Goal: Task Accomplishment & Management: Manage account settings

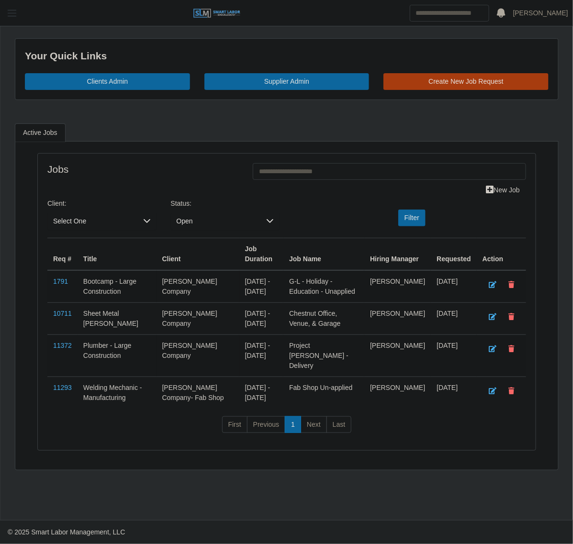
click at [12, 17] on span "button" at bounding box center [12, 13] width 12 height 11
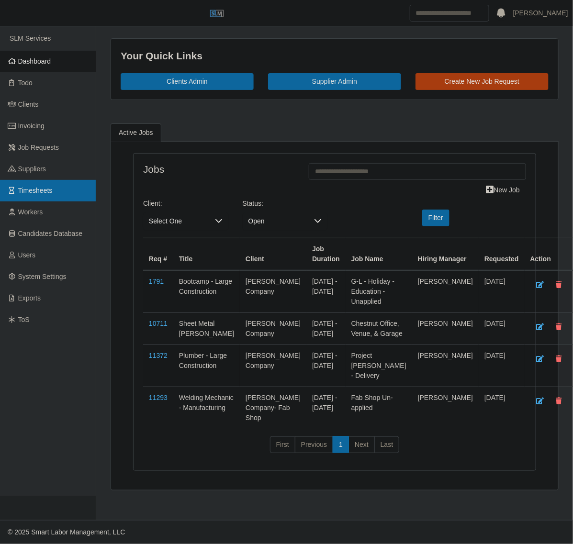
click at [30, 200] on link "Timesheets" at bounding box center [48, 191] width 96 height 22
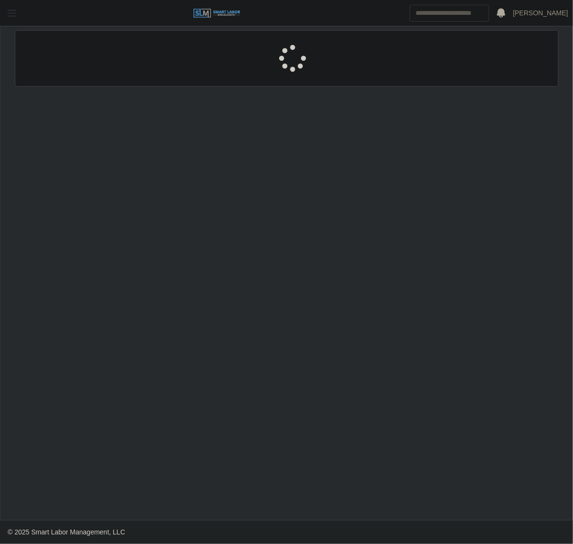
click at [13, 15] on span "button" at bounding box center [12, 13] width 12 height 11
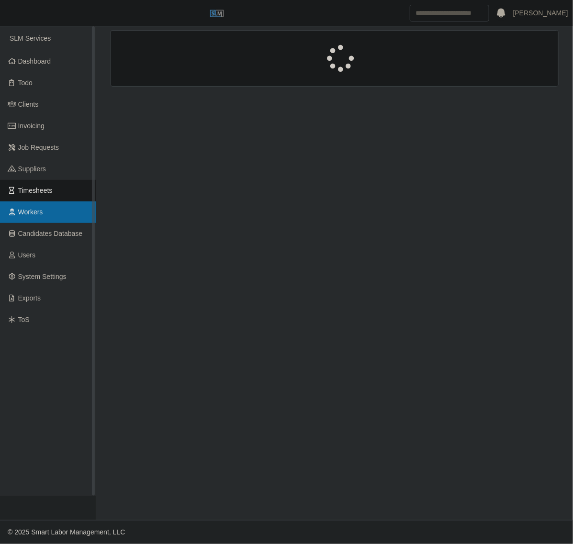
click at [25, 212] on span "Workers" at bounding box center [30, 212] width 25 height 8
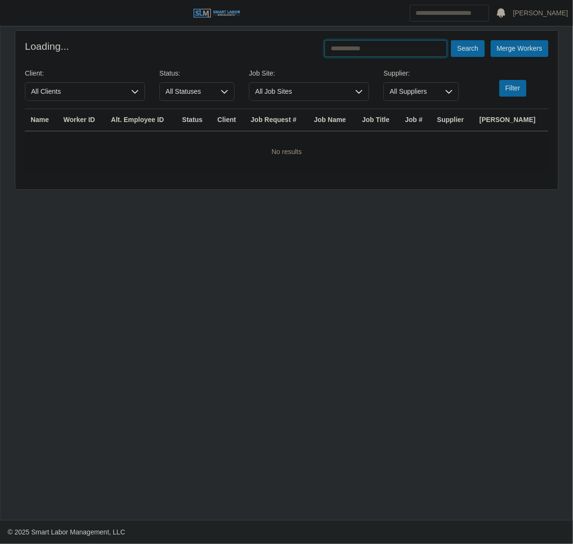
click at [393, 45] on input "text" at bounding box center [385, 48] width 123 height 17
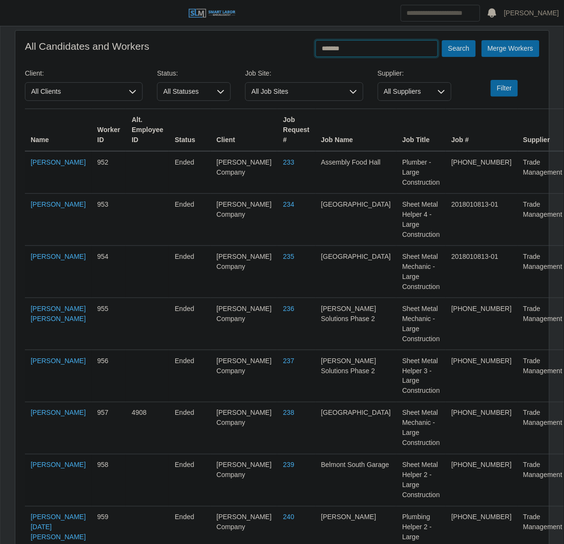
type input "*******"
click at [442, 40] on button "Search" at bounding box center [459, 48] width 34 height 17
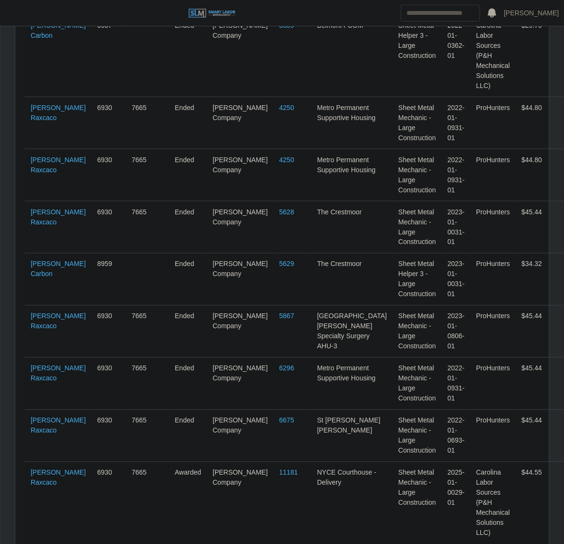
scroll to position [156, 0]
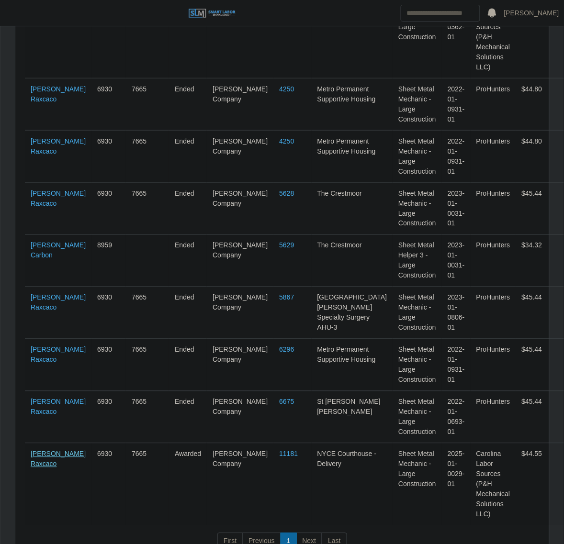
click at [45, 450] on link "[PERSON_NAME] Raxcaco" at bounding box center [58, 459] width 55 height 18
click at [42, 450] on link "[PERSON_NAME] Raxcaco" at bounding box center [58, 459] width 55 height 18
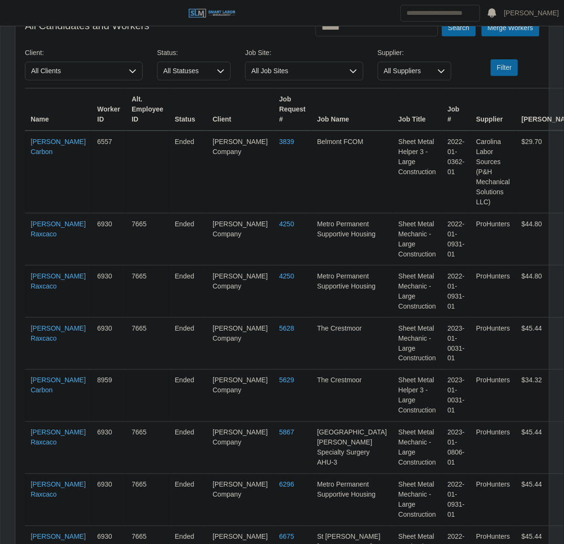
scroll to position [0, 0]
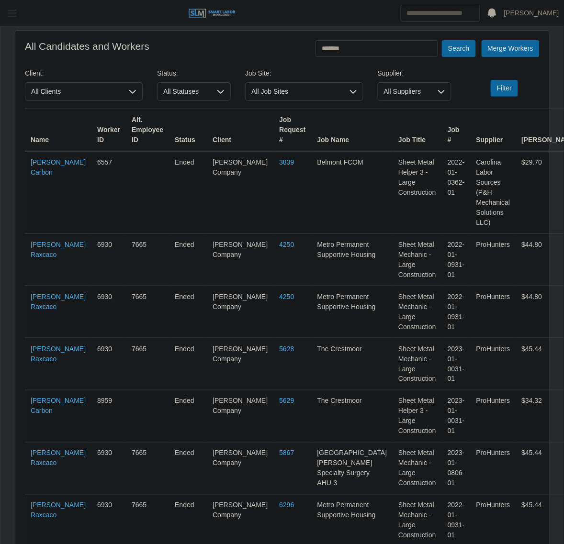
click at [22, 17] on button "button" at bounding box center [12, 13] width 24 height 16
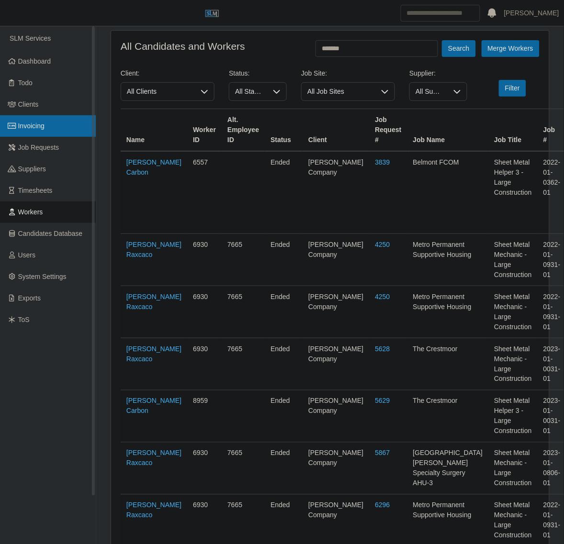
click at [61, 125] on link "Invoicing" at bounding box center [48, 126] width 96 height 22
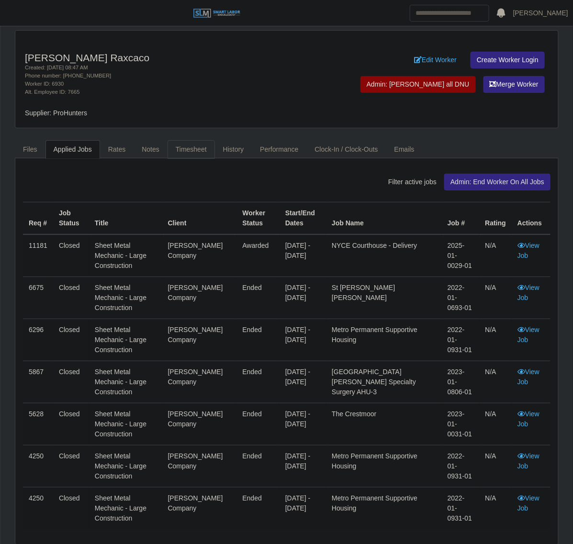
click at [203, 146] on link "Timesheet" at bounding box center [191, 149] width 47 height 19
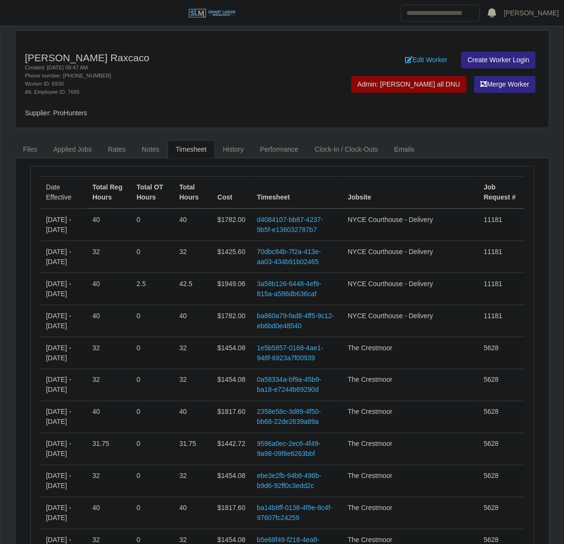
click at [173, 90] on div "Alt. Employee ID: 7665" at bounding box center [172, 92] width 294 height 8
click at [307, 230] on link "d4084107-bb87-4237-9b5f-e136032787b7" at bounding box center [290, 225] width 67 height 18
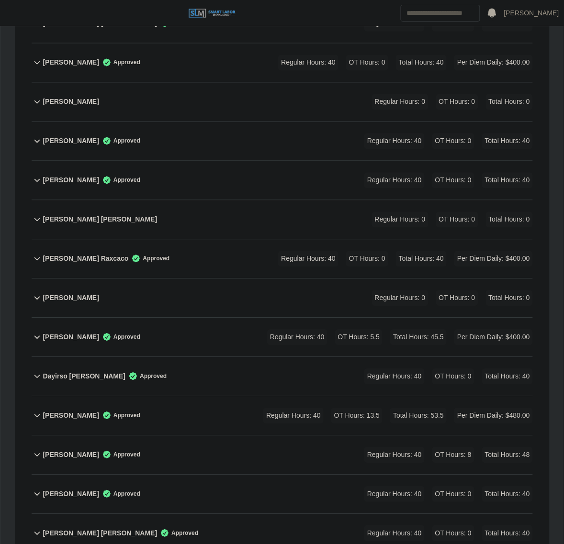
click at [208, 241] on div "Carlos Alvarado Raxcaco Approved Regular Hours: 40 OT Hours: 0 Total Hours: 40 …" at bounding box center [288, 259] width 490 height 39
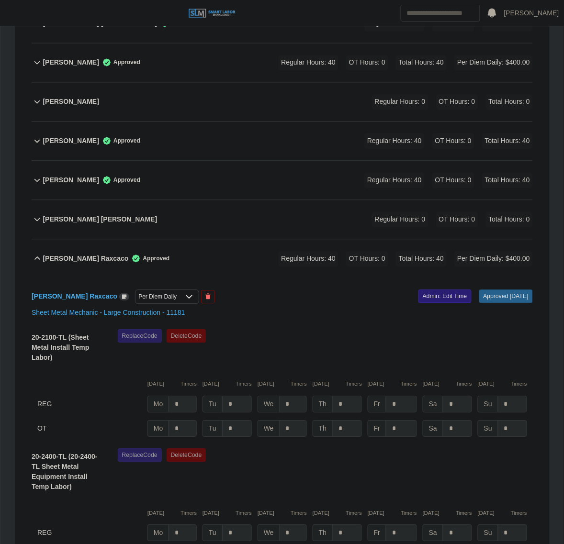
click at [418, 290] on link "Admin: Edit Time" at bounding box center [444, 296] width 53 height 13
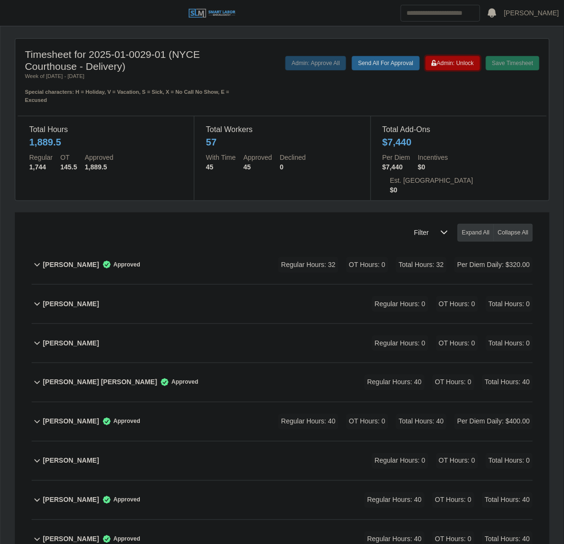
click at [451, 62] on span "Admin: Unlock" at bounding box center [453, 63] width 42 height 7
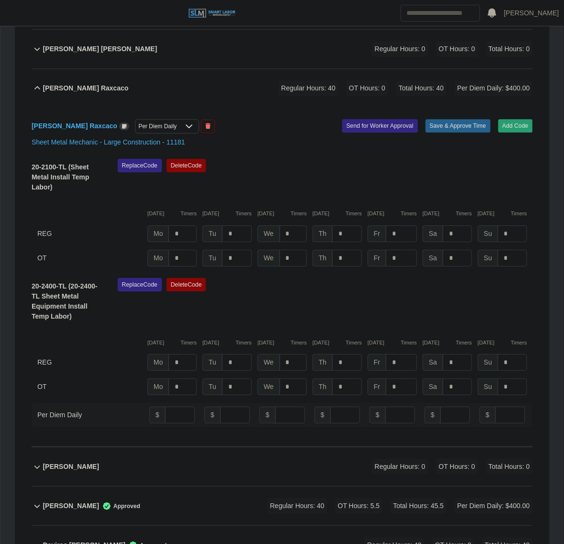
scroll to position [538, 0]
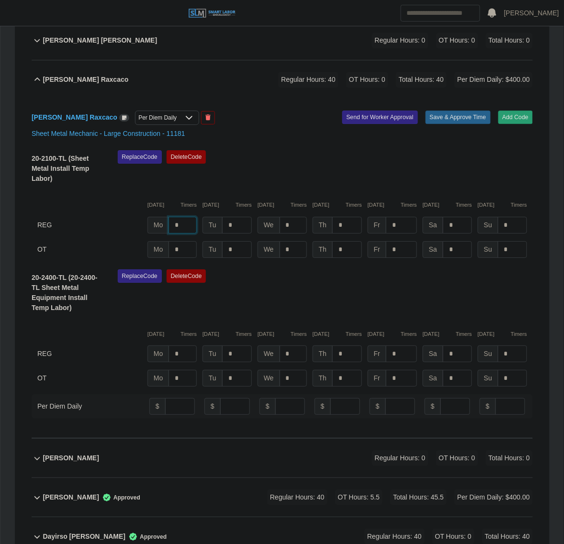
click at [191, 217] on input "*" at bounding box center [182, 225] width 28 height 17
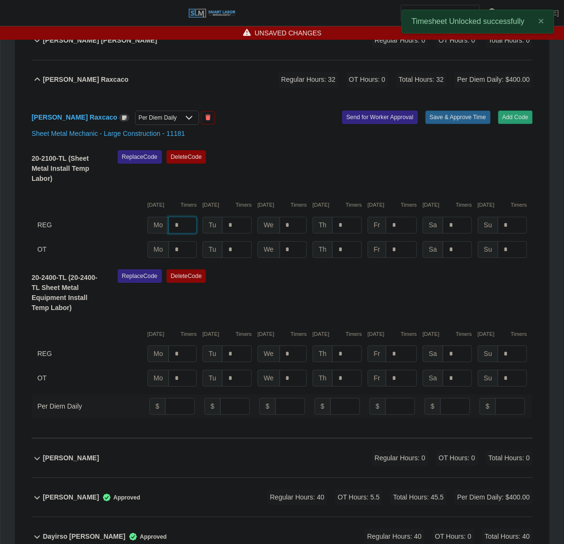
type input "*"
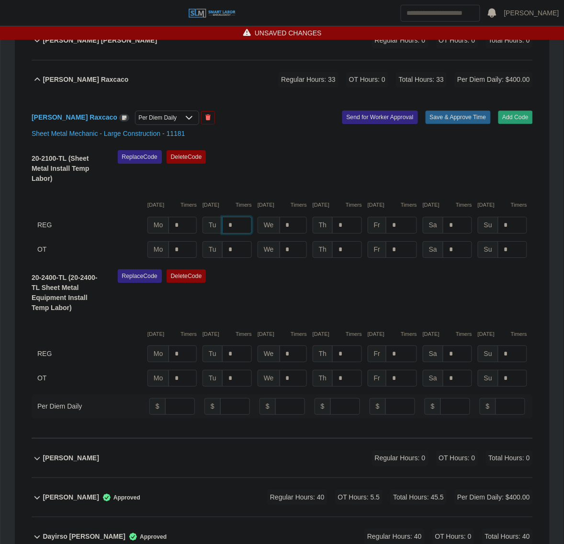
type input "*"
click at [400, 346] on input "*" at bounding box center [401, 354] width 31 height 17
type input "**"
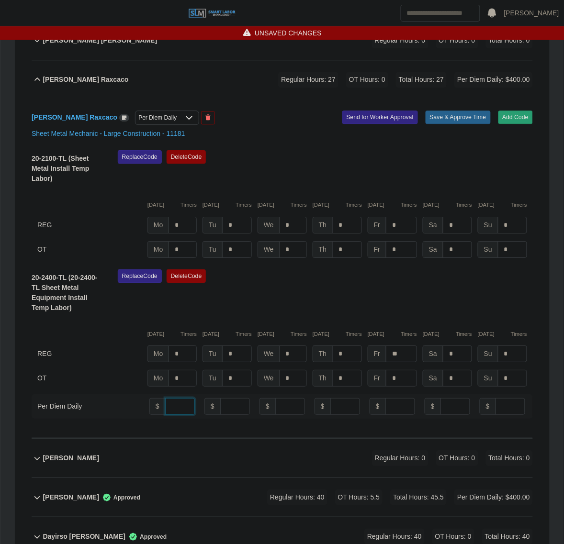
click at [176, 398] on input "**" at bounding box center [180, 406] width 30 height 17
type input "*"
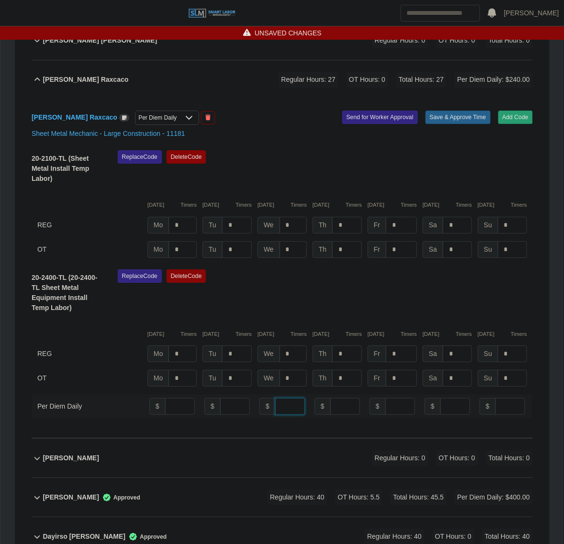
type input "*"
click at [395, 269] on div "Replace Code Delete Code" at bounding box center [325, 293] width 429 height 49
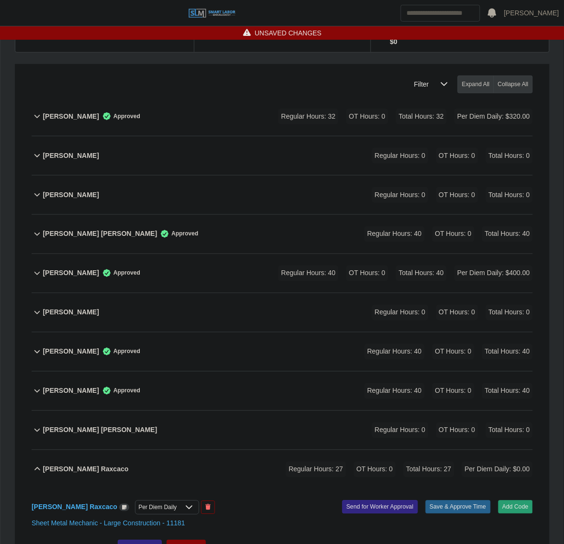
scroll to position [0, 0]
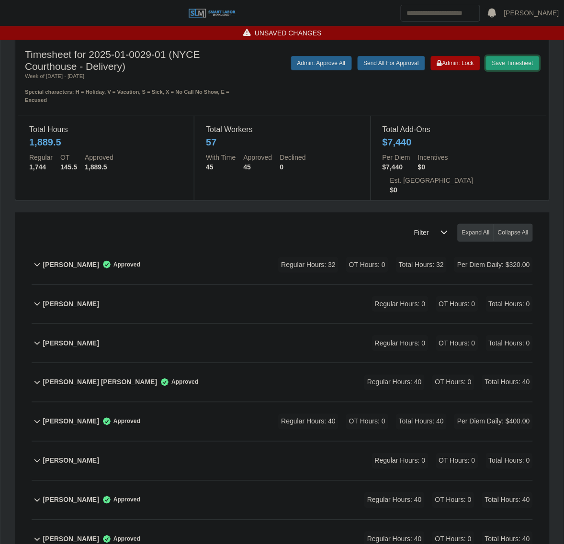
click at [523, 60] on button "Save Timesheet" at bounding box center [513, 63] width 54 height 14
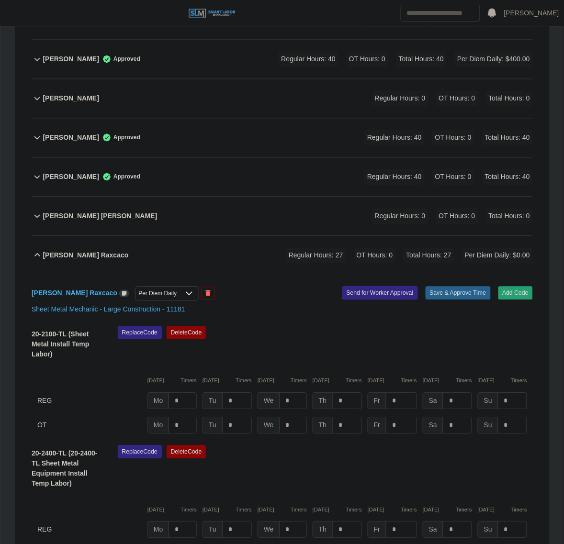
scroll to position [359, 0]
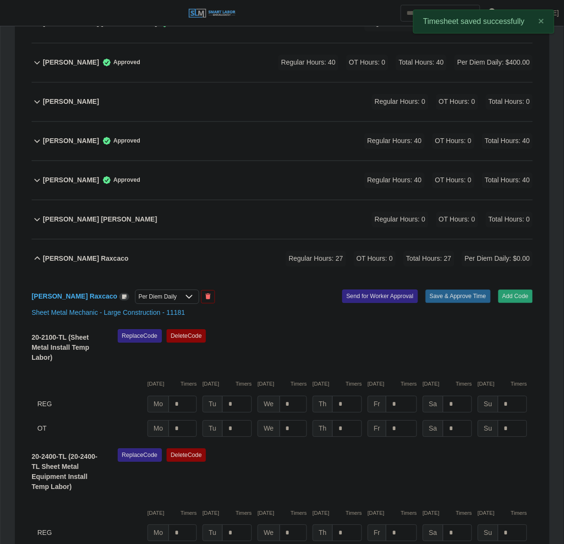
click at [190, 240] on div "Carlos Alvarado Raxcaco Regular Hours: 27 OT Hours: 0 Total Hours: 27 Per Diem …" at bounding box center [288, 259] width 490 height 39
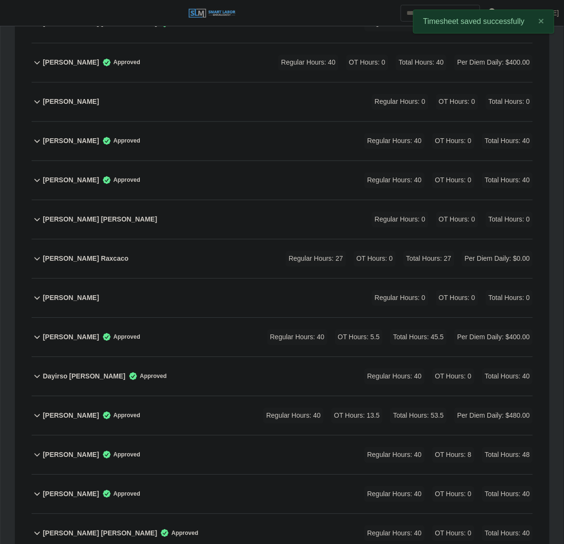
click at [190, 240] on div "Carlos Alvarado Raxcaco Regular Hours: 27 OT Hours: 0 Total Hours: 27 Per Diem …" at bounding box center [288, 259] width 490 height 39
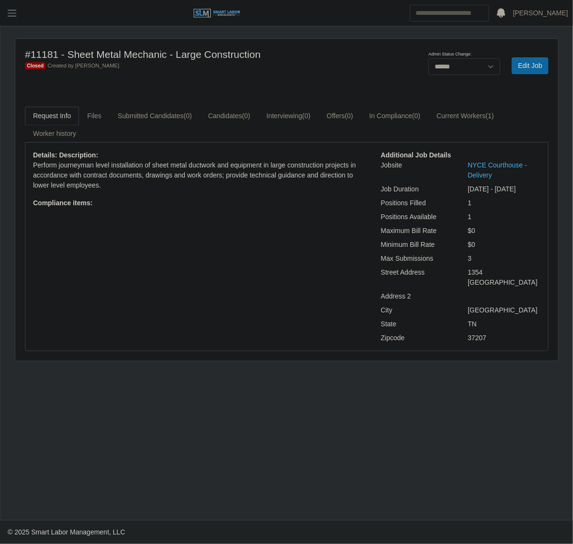
drag, startPoint x: 283, startPoint y: 87, endPoint x: 305, endPoint y: 84, distance: 22.3
click at [283, 87] on div "#11181 - Sheet Metal Mechanic - Large Construction Closed Created by [PERSON_NA…" at bounding box center [286, 200] width 543 height 322
click at [479, 67] on select "******* **** ******" at bounding box center [464, 66] width 72 height 17
select select "****"
click at [428, 58] on select "******* **** ******" at bounding box center [464, 66] width 72 height 17
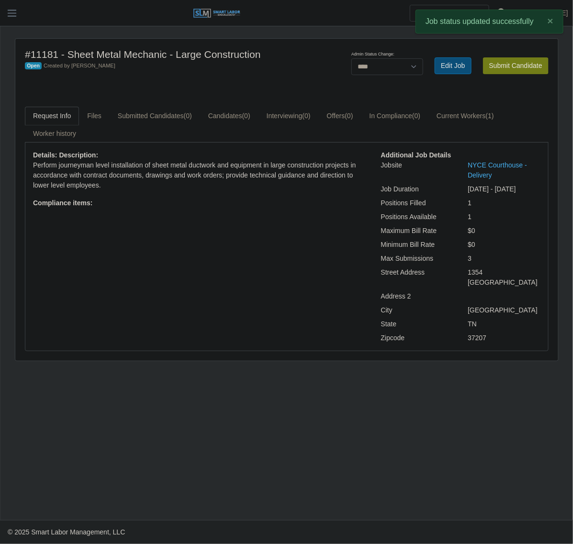
click at [464, 70] on link "Edit Job" at bounding box center [453, 65] width 37 height 17
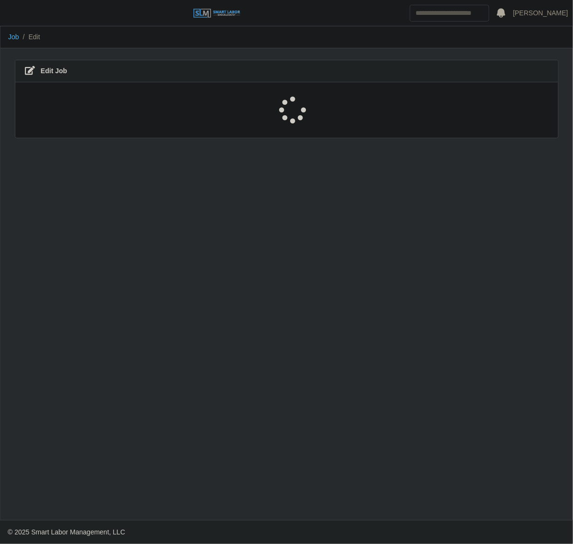
select select "****"
select select "***"
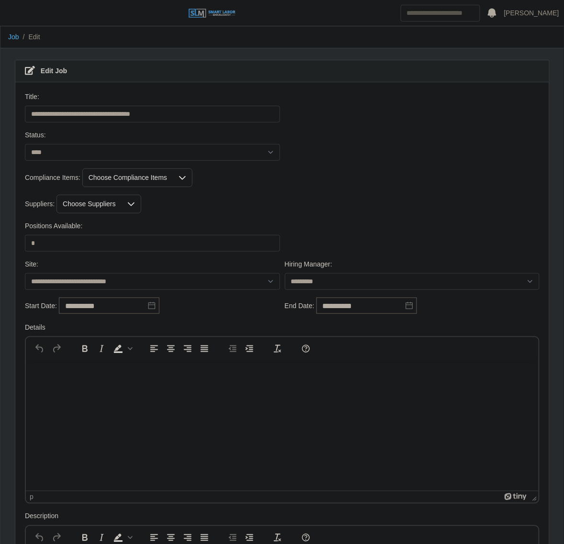
drag, startPoint x: 301, startPoint y: 170, endPoint x: 242, endPoint y: 170, distance: 58.4
click at [298, 170] on div "Compliance Items: Choose Compliance Items" at bounding box center [281, 177] width 519 height 19
click at [136, 178] on div "Choose Compliance Items" at bounding box center [128, 178] width 90 height 18
click at [340, 178] on div "Compliance Items: Choose Compliance Items" at bounding box center [281, 177] width 519 height 19
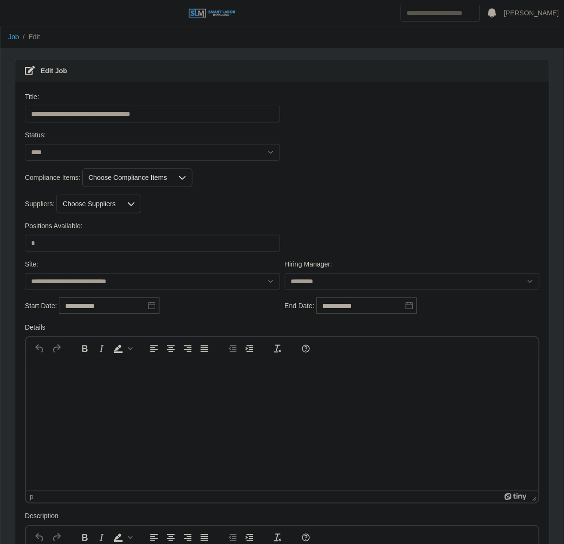
click at [101, 207] on div "Choose Suppliers" at bounding box center [89, 204] width 65 height 18
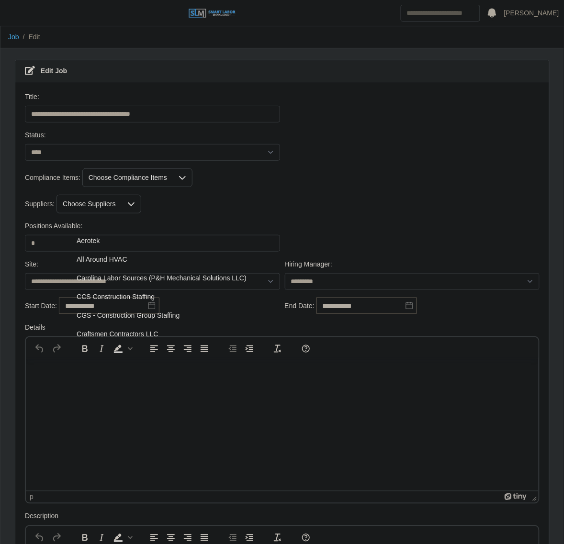
scroll to position [10, 6]
click at [134, 279] on span "Carolina Labor Sources (P&H Mechanical Solutions LLC)" at bounding box center [162, 278] width 170 height 10
click at [302, 206] on div "Suppliers: Carolina Labor Sources (P&H Mechanical Solutions LLC)" at bounding box center [281, 204] width 519 height 19
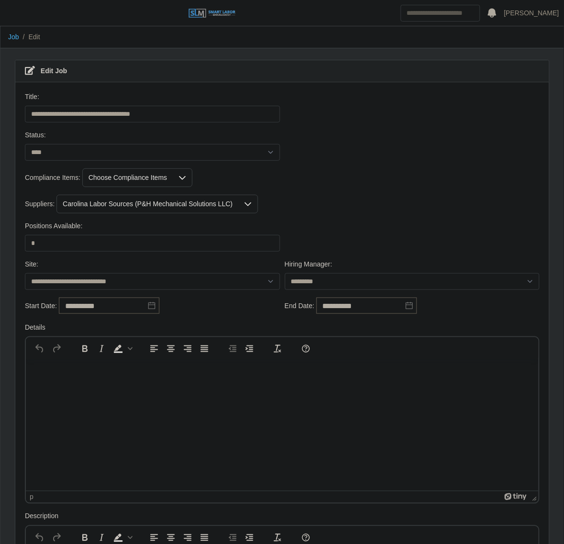
click at [246, 200] on div at bounding box center [247, 204] width 19 height 18
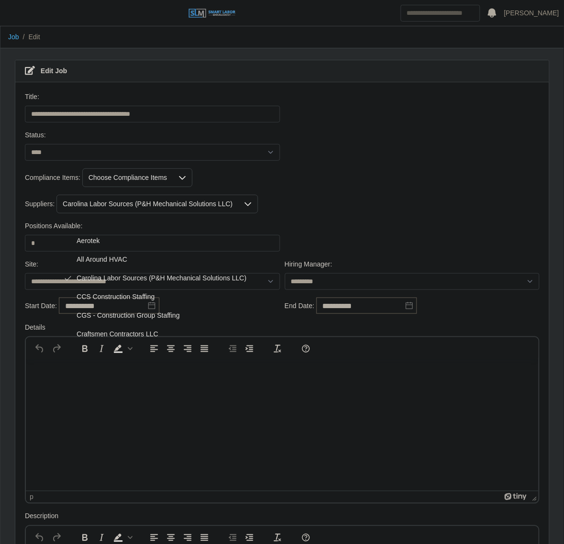
click at [106, 275] on span "Carolina Labor Sources (P&H Mechanical Solutions LLC)" at bounding box center [162, 278] width 170 height 10
click at [46, 245] on input "*" at bounding box center [152, 243] width 255 height 17
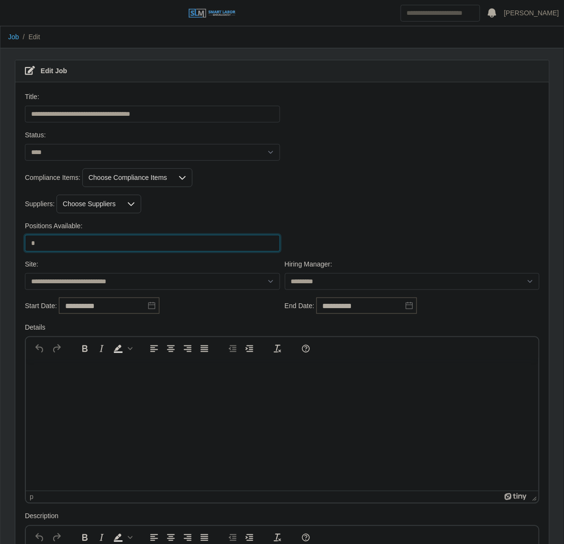
type input "*"
click at [338, 201] on div "Suppliers: Choose Suppliers" at bounding box center [281, 204] width 519 height 19
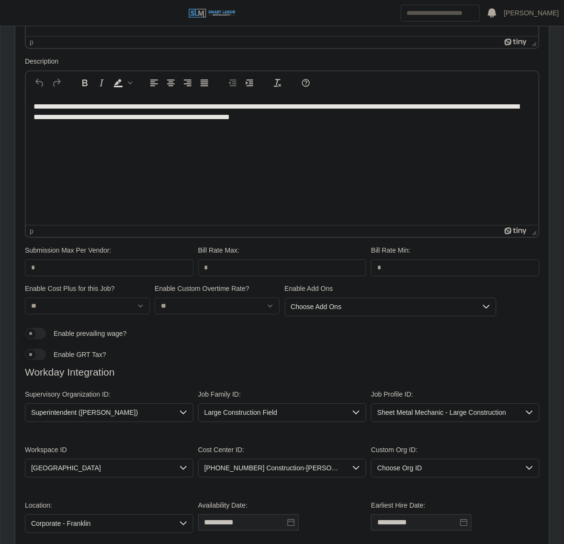
scroll to position [531, 0]
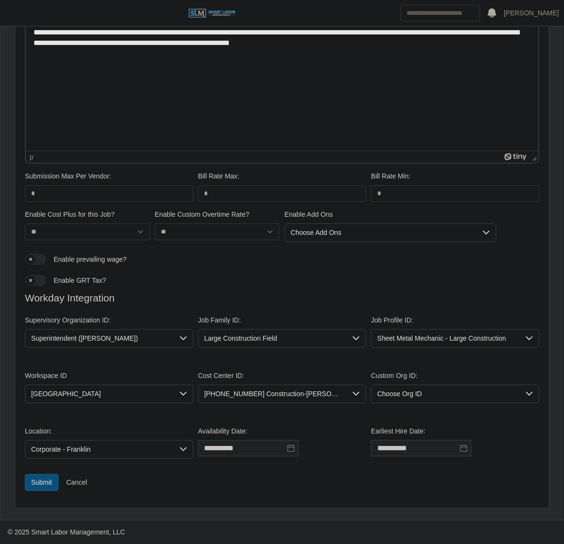
click at [23, 492] on div "Submit Cancel" at bounding box center [281, 486] width 519 height 24
click at [32, 481] on button "Submit" at bounding box center [42, 482] width 34 height 17
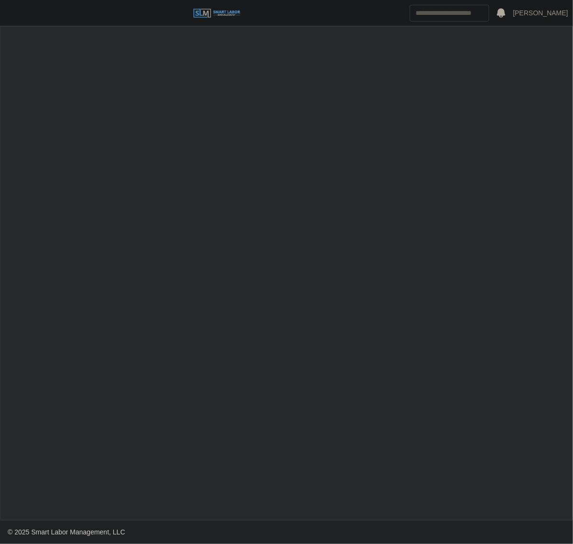
select select "****"
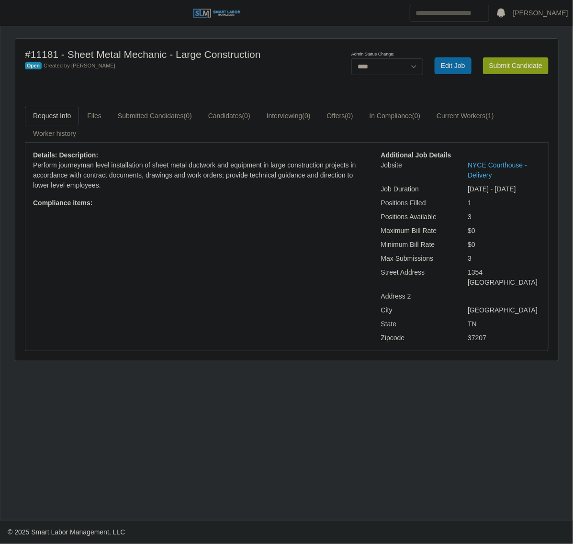
click at [522, 67] on button "Submit Candidate" at bounding box center [516, 65] width 66 height 17
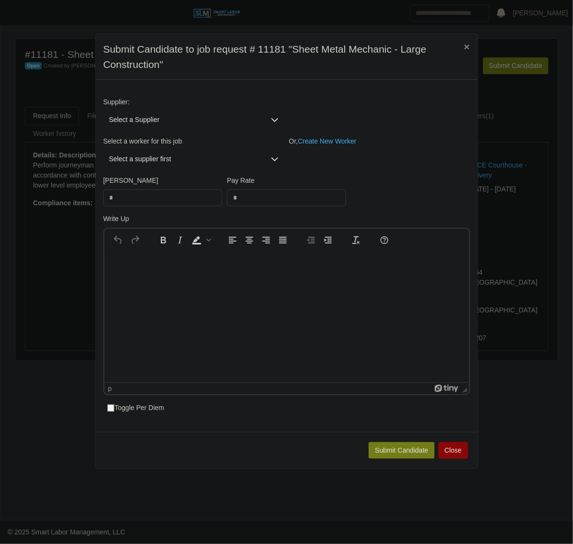
click at [188, 118] on span "Select a Supplier" at bounding box center [184, 120] width 162 height 18
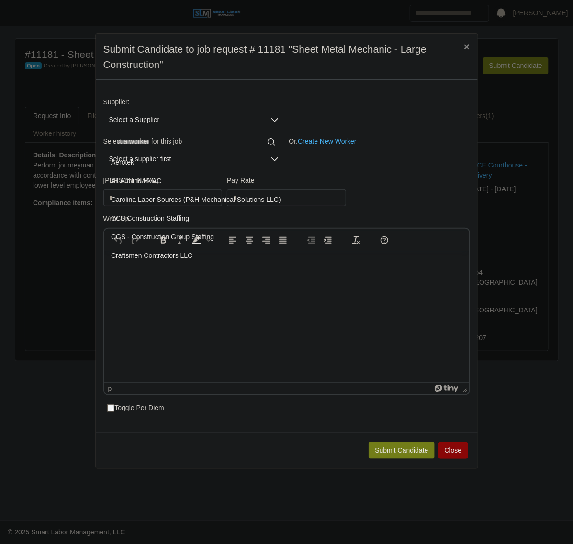
click at [174, 201] on span "Carolina Labor Sources (P&H Mechanical Solutions LLC)" at bounding box center [196, 200] width 170 height 10
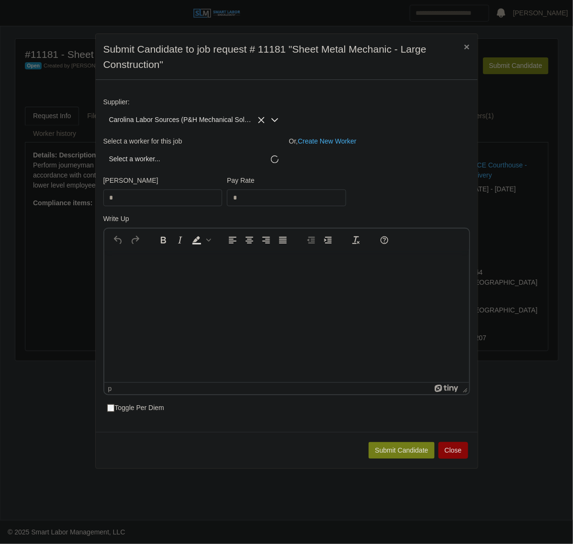
click at [147, 157] on span "Select a worker..." at bounding box center [184, 159] width 162 height 18
click at [149, 164] on span "Select a worker..." at bounding box center [184, 159] width 162 height 18
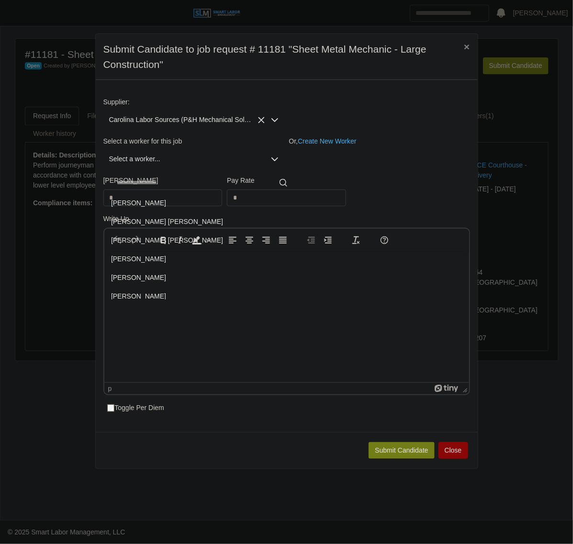
click at [142, 187] on input "text" at bounding box center [202, 182] width 182 height 15
type input "*"
click at [351, 145] on link "Create New Worker" at bounding box center [327, 141] width 59 height 8
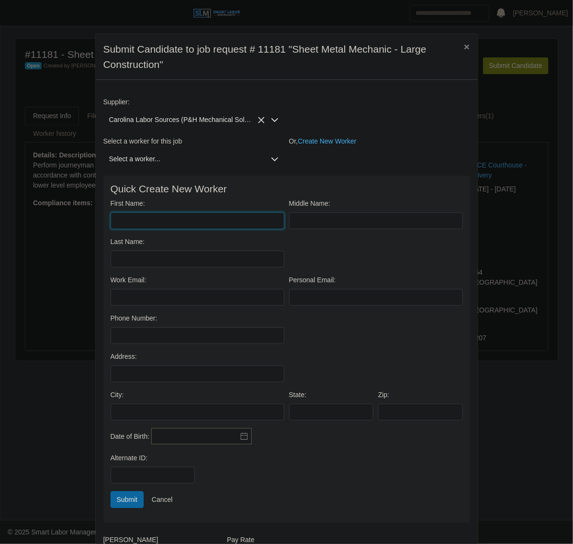
click at [195, 222] on input "First Name:" at bounding box center [198, 220] width 174 height 17
type input "*"
type input "******"
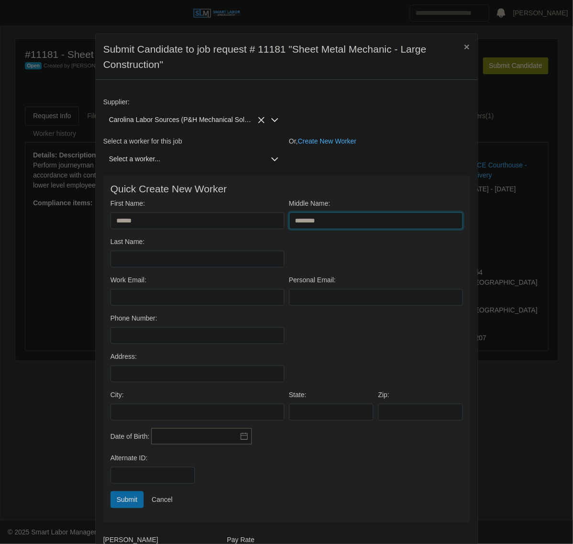
type input "********"
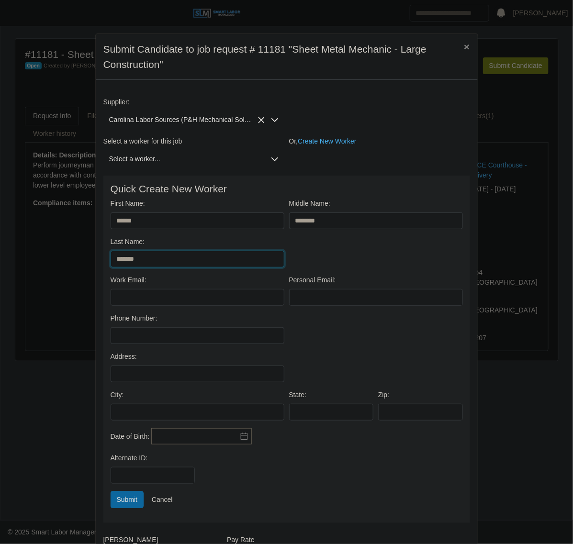
type input "*******"
paste input "**********"
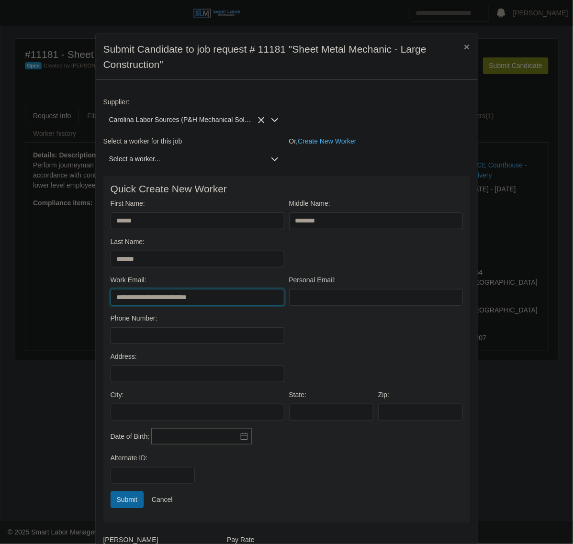
type input "**********"
click at [240, 439] on icon at bounding box center [244, 437] width 8 height 8
click at [158, 314] on icon "button" at bounding box center [160, 312] width 10 height 8
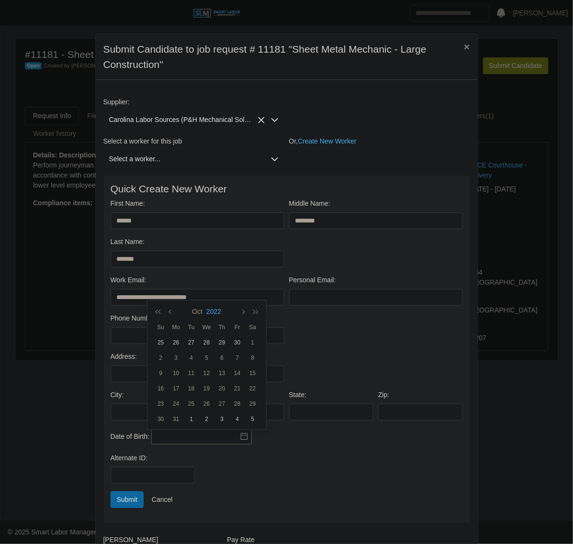
click at [221, 310] on button "2022" at bounding box center [213, 311] width 19 height 16
click at [163, 312] on icon "button" at bounding box center [160, 312] width 10 height 8
click at [157, 314] on icon "button" at bounding box center [160, 312] width 10 height 8
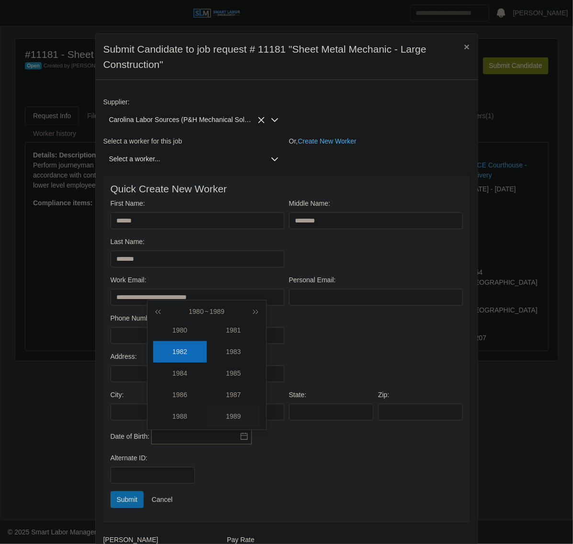
click at [230, 417] on div "1989" at bounding box center [234, 417] width 54 height 10
click at [241, 337] on div "Mar" at bounding box center [242, 333] width 36 height 10
click at [259, 374] on div "18" at bounding box center [252, 373] width 15 height 9
type input "**********"
click at [336, 359] on div "Address:" at bounding box center [286, 371] width 357 height 38
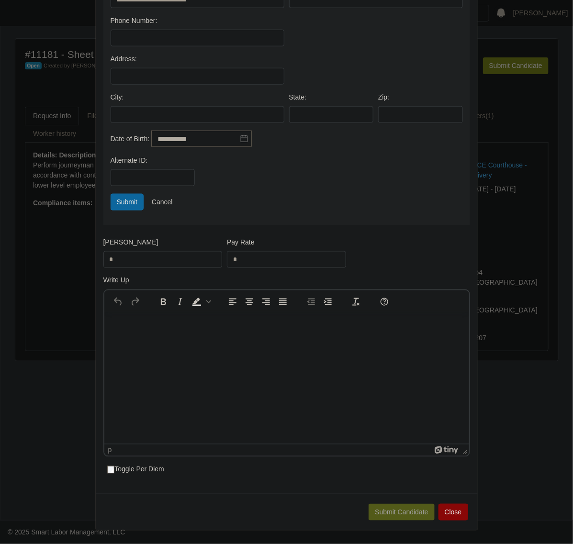
scroll to position [302, 0]
click at [144, 262] on input "*" at bounding box center [162, 259] width 119 height 17
type input "*****"
type input "**"
click at [374, 204] on div "Submit Cancel" at bounding box center [286, 202] width 357 height 17
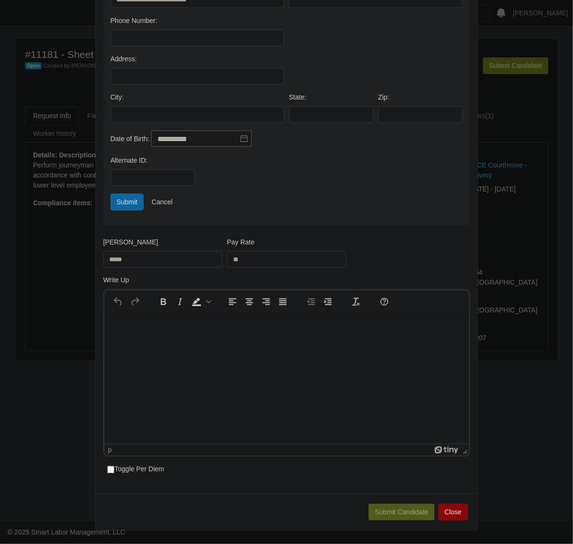
click at [239, 202] on div "Submit Cancel" at bounding box center [286, 202] width 357 height 17
click at [118, 200] on button "Submit" at bounding box center [128, 202] width 34 height 17
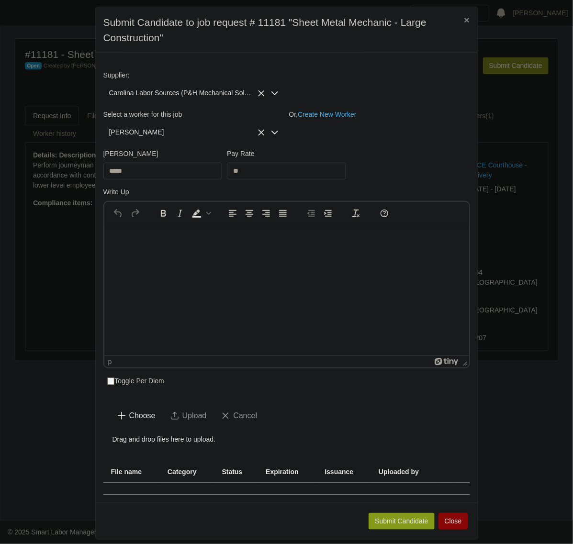
scroll to position [41, 0]
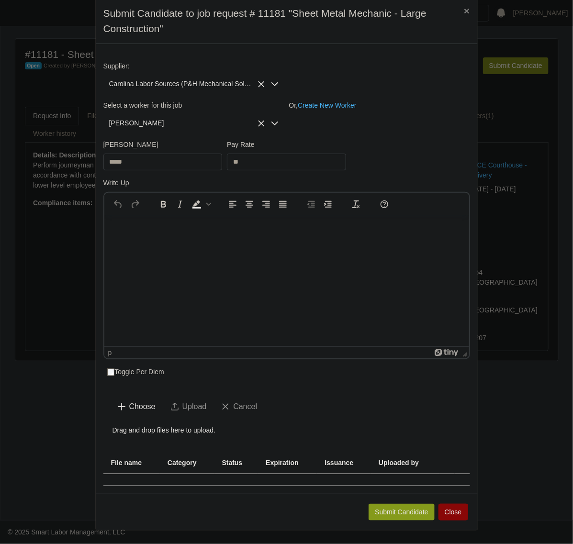
click at [379, 512] on button "Submit Candidate" at bounding box center [402, 512] width 66 height 17
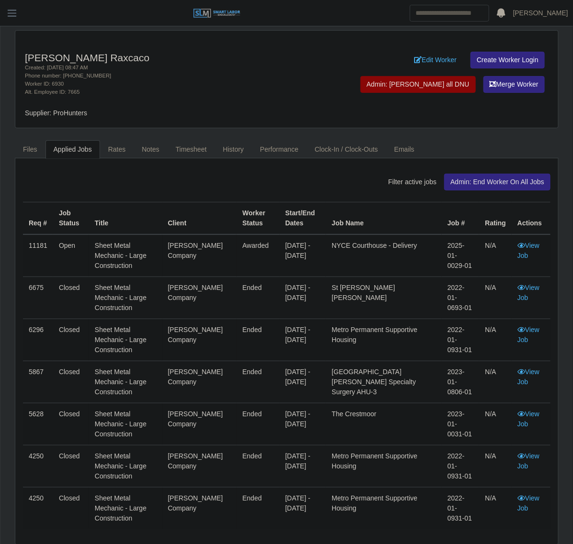
click at [151, 98] on div "[PERSON_NAME] Raxcaco Created: [DATE] 08:47 AM Phone number: [PHONE_NUMBER] Wor…" at bounding box center [286, 79] width 543 height 97
click at [432, 64] on link "Edit Worker" at bounding box center [435, 60] width 55 height 17
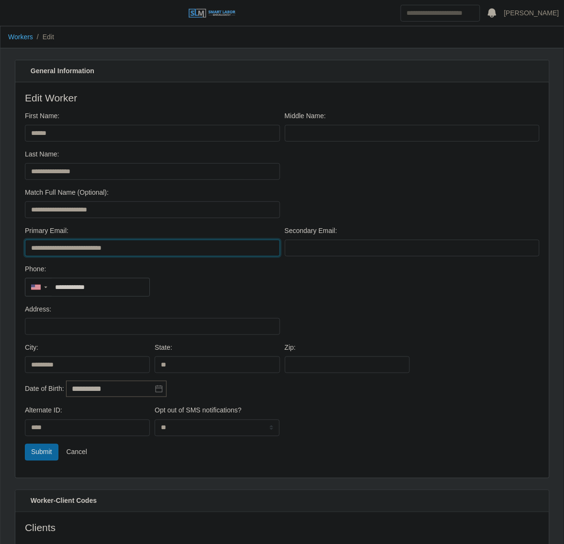
click at [171, 248] on input "**********" at bounding box center [152, 248] width 255 height 17
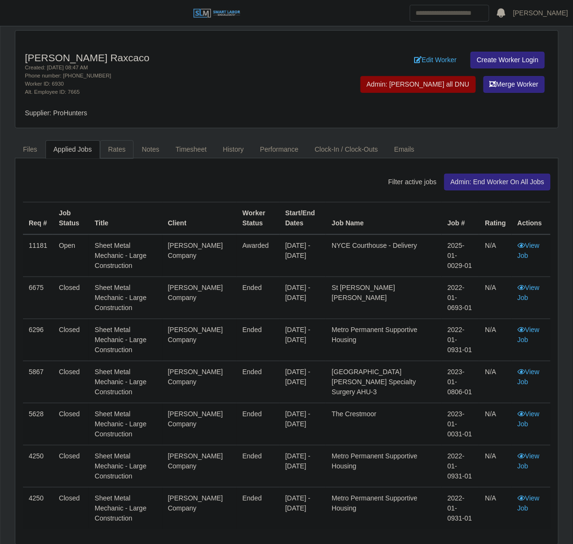
click at [123, 151] on link "Rates" at bounding box center [117, 149] width 34 height 19
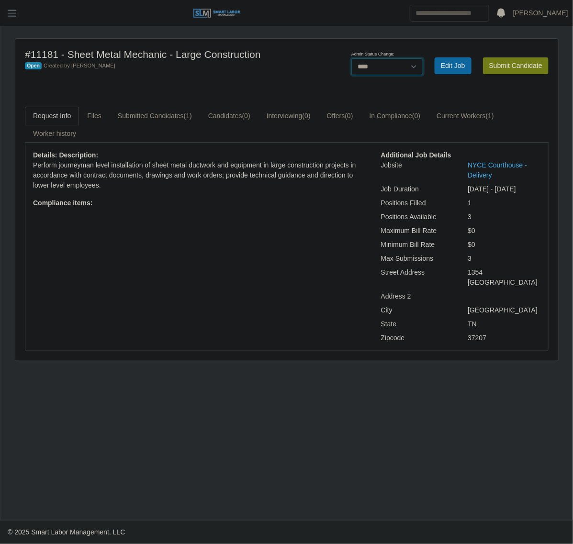
click at [417, 68] on select "******* **** ******" at bounding box center [387, 66] width 72 height 17
select select "******"
click at [423, 58] on select "******* **** ******" at bounding box center [387, 66] width 72 height 17
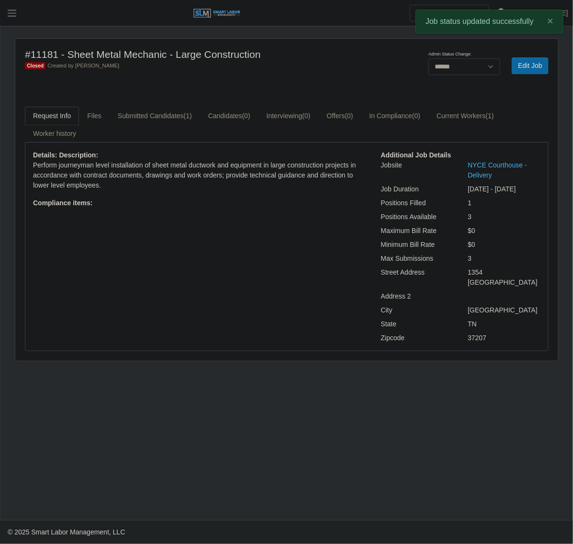
click at [357, 95] on div "#11181 - Sheet Metal Mechanic - Large Construction Closed Created by Barry Park…" at bounding box center [286, 200] width 543 height 322
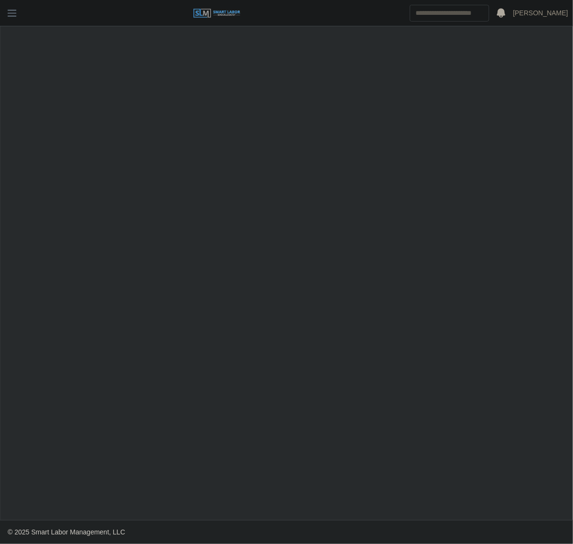
select select "******"
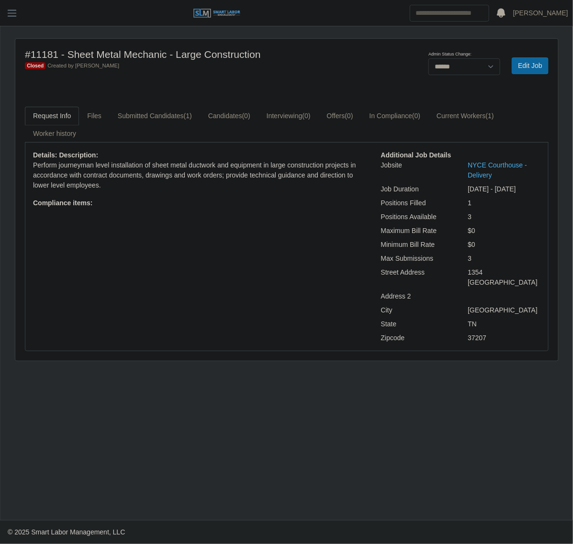
click at [177, 127] on ul "Request Info Files Submitted Candidates (1) Candidates (0) Interviewing (0) Off…" at bounding box center [287, 125] width 524 height 36
click at [182, 112] on link "Submitted Candidates (1)" at bounding box center [155, 116] width 90 height 19
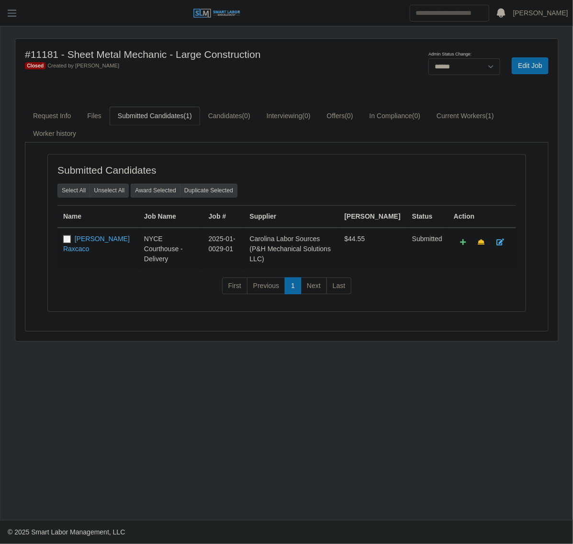
click at [61, 244] on td "[PERSON_NAME] Raxcaco" at bounding box center [97, 249] width 81 height 42
click at [166, 192] on button "Award Selected" at bounding box center [156, 190] width 50 height 13
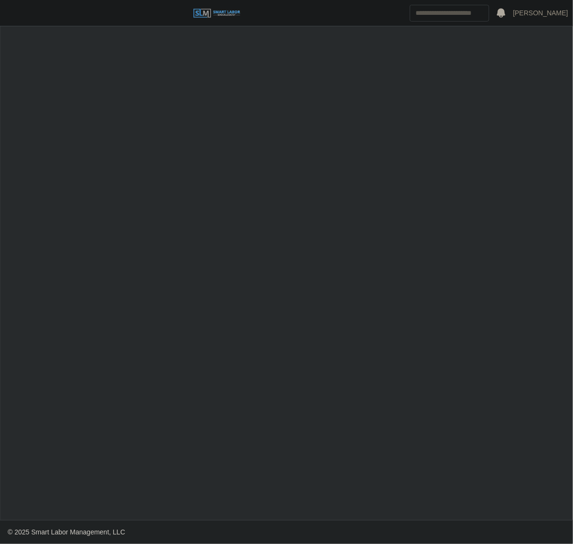
select select "******"
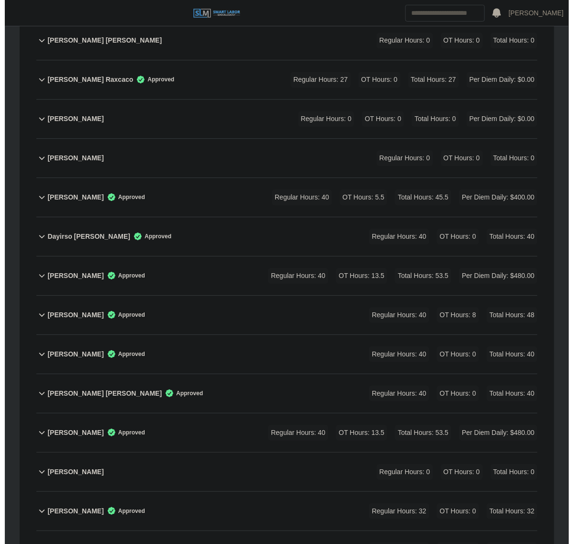
scroll to position [359, 0]
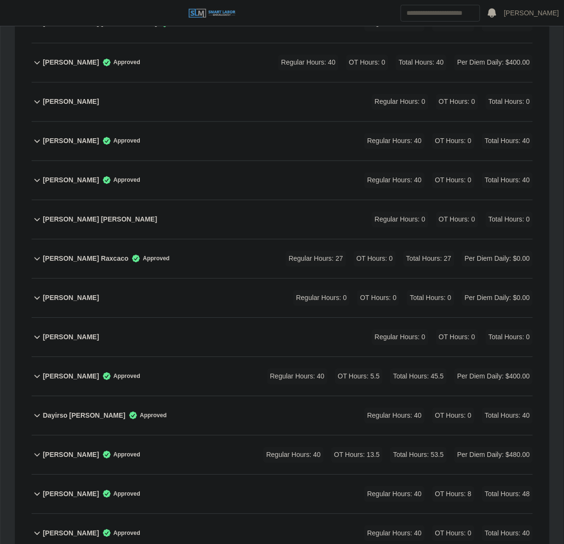
click at [204, 279] on div "Carlos Raxcaco Regular Hours: 0 OT Hours: 0 Total Hours: 0 Per Diem Daily: $0.00" at bounding box center [288, 298] width 490 height 39
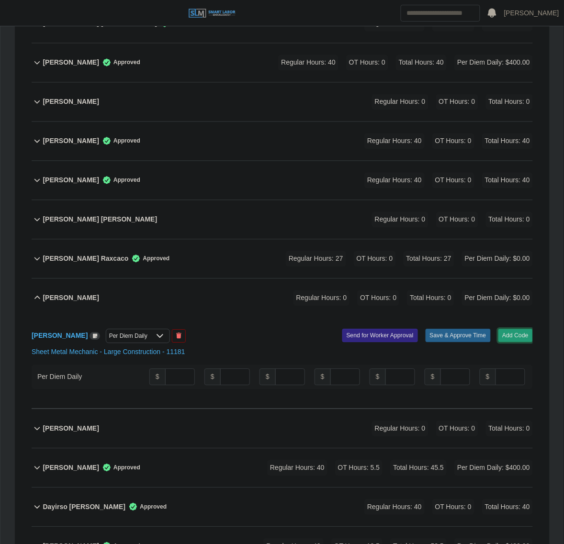
click at [508, 329] on button "Add Code" at bounding box center [515, 335] width 35 height 13
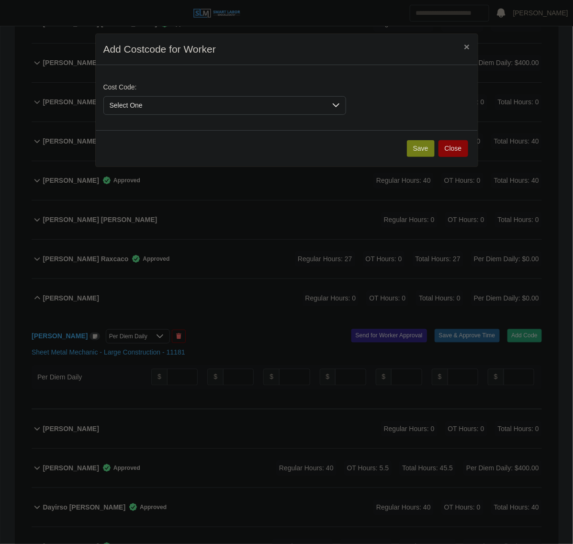
click at [174, 102] on span "Select One" at bounding box center [215, 106] width 223 height 18
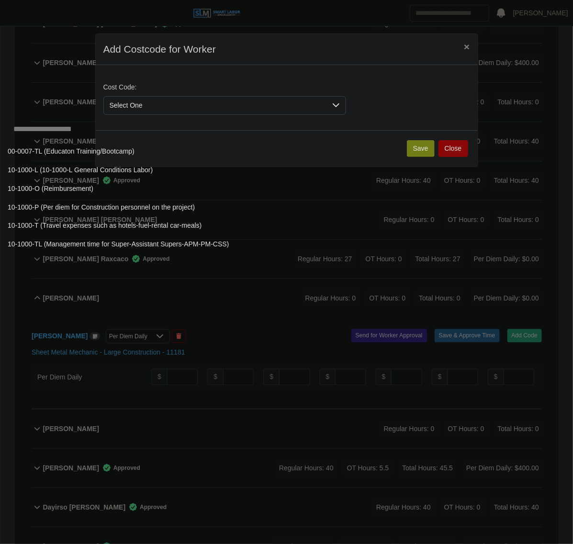
scroll to position [359, 2]
click at [143, 137] on input "text" at bounding box center [319, 129] width 629 height 19
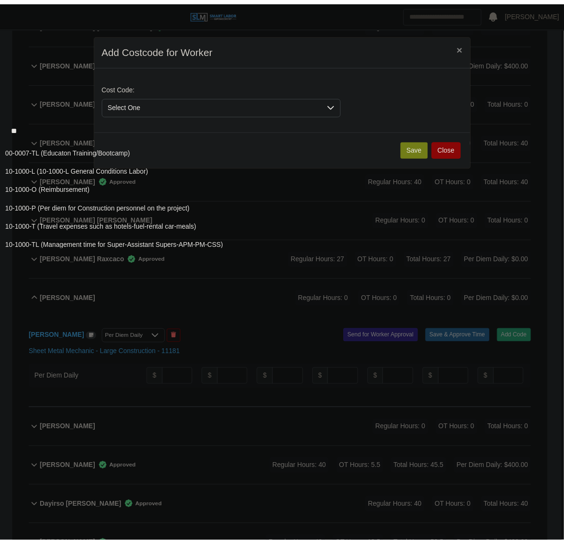
scroll to position [359, 0]
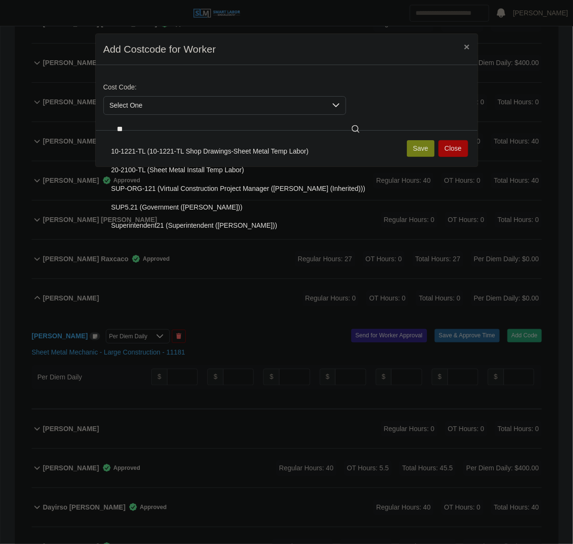
type input "**"
click at [447, 144] on button "Close" at bounding box center [453, 148] width 30 height 17
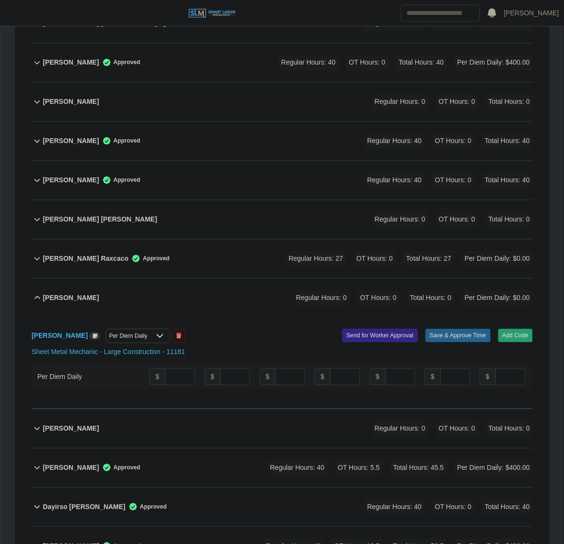
click at [221, 243] on div "Carlos Alvarado Raxcaco Approved Regular Hours: 27 OT Hours: 0 Total Hours: 27 …" at bounding box center [288, 259] width 490 height 39
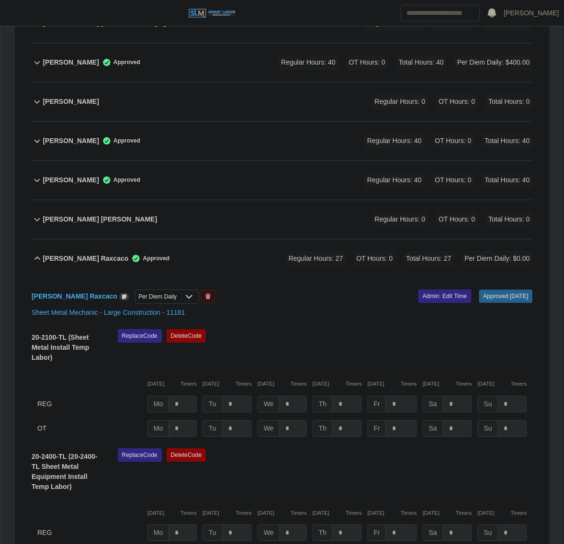
click at [283, 249] on div "Carlos Alvarado Raxcaco Approved Regular Hours: 27 OT Hours: 0 Total Hours: 27 …" at bounding box center [288, 259] width 490 height 39
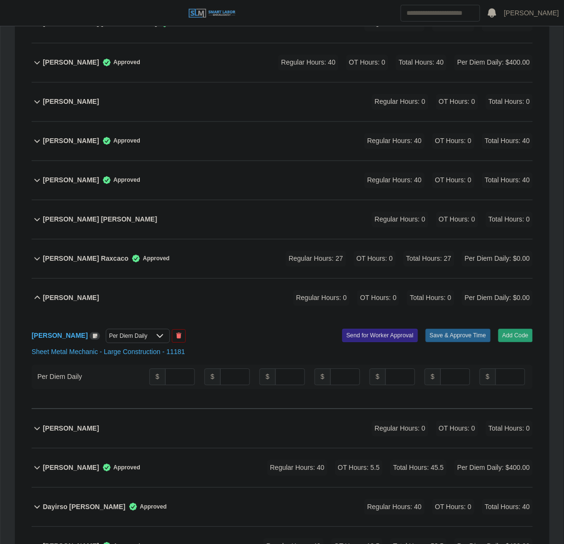
click at [235, 240] on div "Carlos Alvarado Raxcaco Approved Regular Hours: 27 OT Hours: 0 Total Hours: 27 …" at bounding box center [288, 259] width 490 height 39
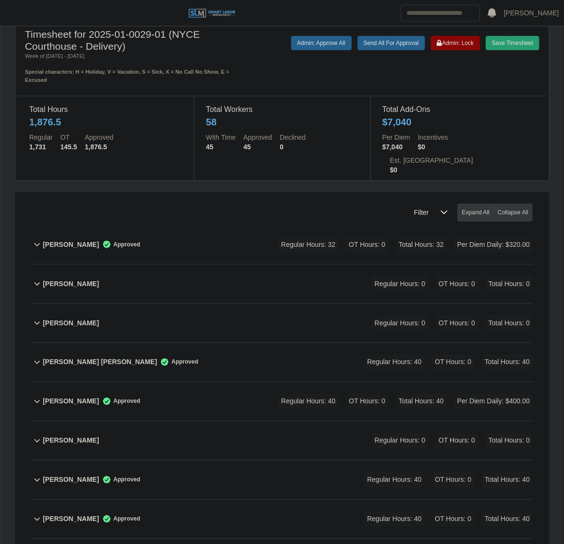
scroll to position [538, 0]
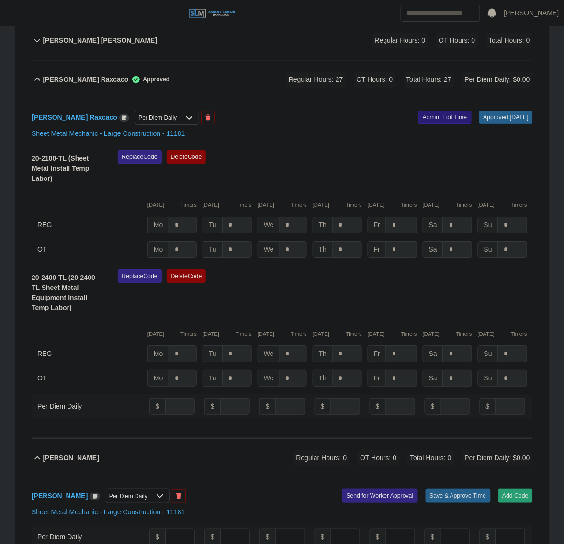
click at [430, 111] on link "Admin: Edit Time" at bounding box center [444, 117] width 53 height 13
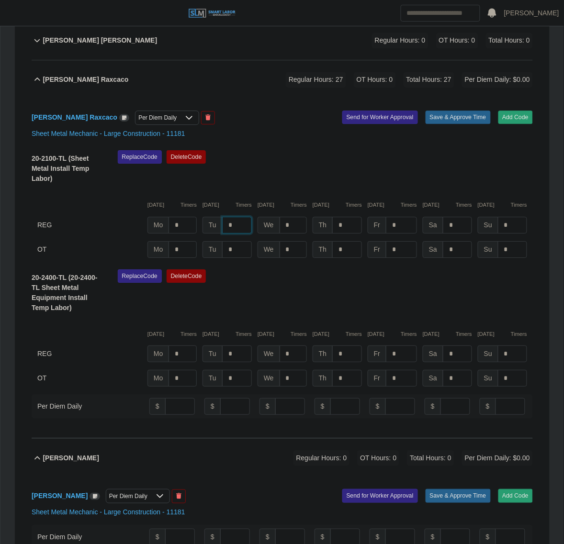
click at [245, 217] on input "*" at bounding box center [237, 225] width 30 height 17
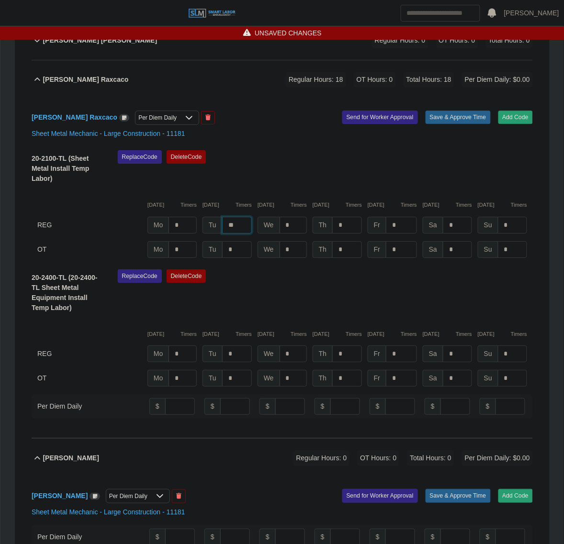
type input "**"
type input "*"
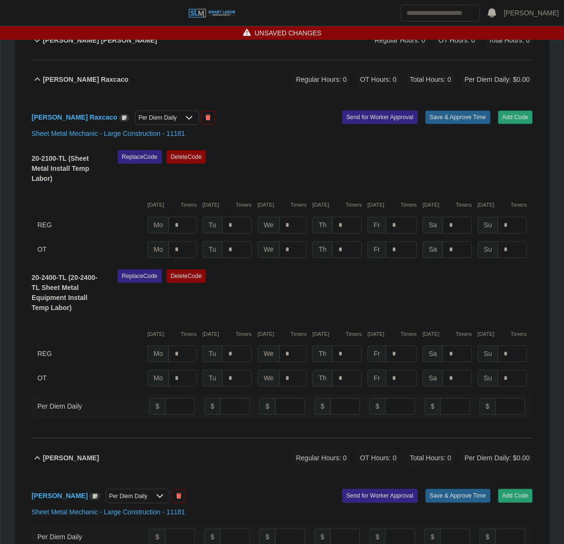
click at [383, 168] on div "Replace Code Delete Code" at bounding box center [325, 169] width 429 height 39
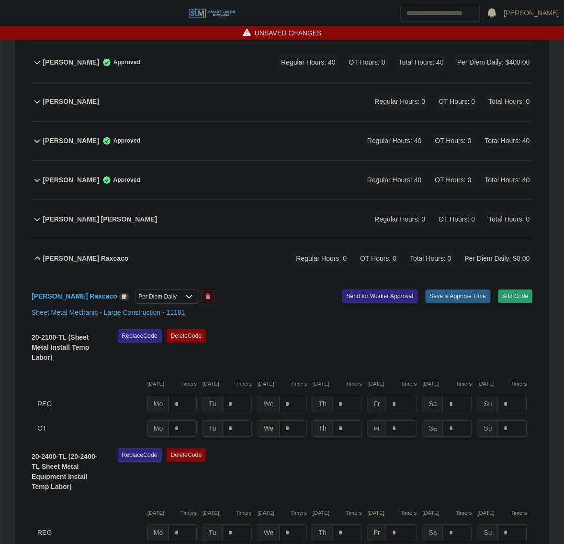
scroll to position [0, 0]
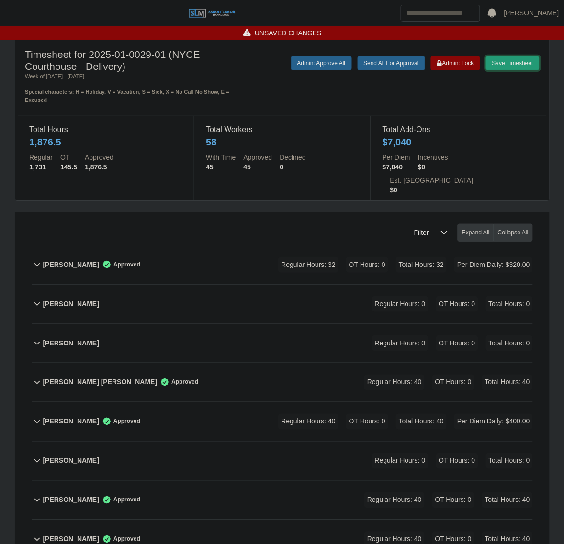
click at [515, 65] on button "Save Timesheet" at bounding box center [513, 63] width 54 height 14
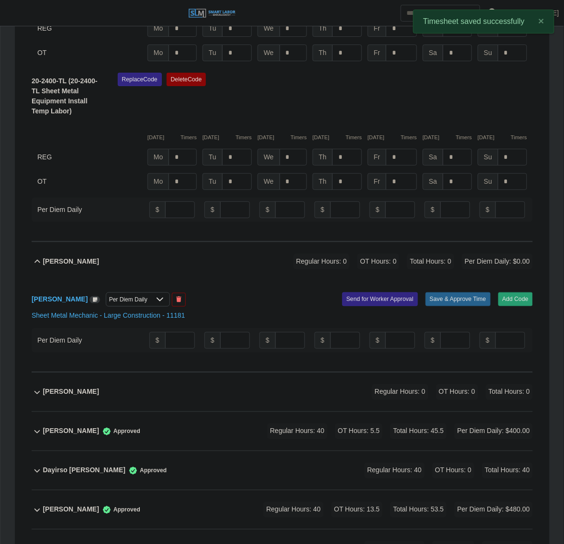
scroll to position [718, 0]
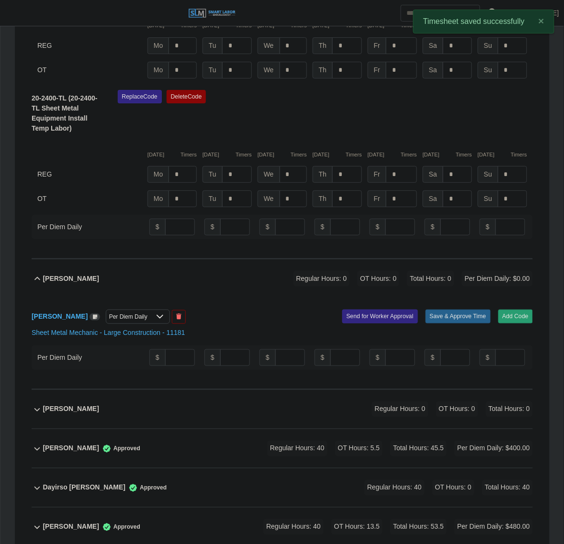
click at [127, 310] on div "Per Diem Daily" at bounding box center [128, 316] width 44 height 13
click at [513, 310] on button "Add Code" at bounding box center [515, 316] width 35 height 13
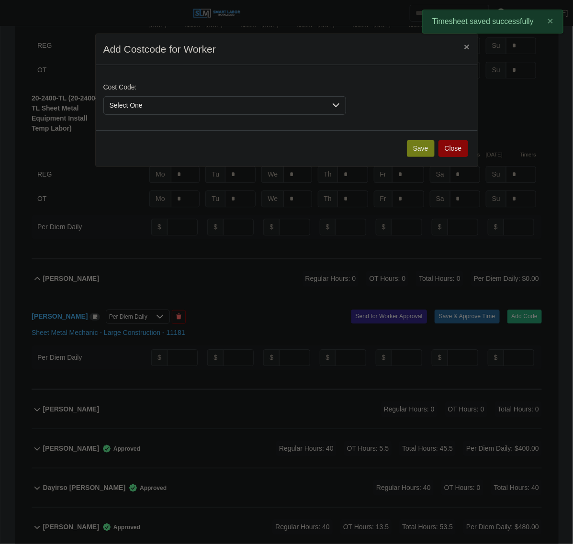
click at [149, 108] on span "Select One" at bounding box center [215, 106] width 223 height 18
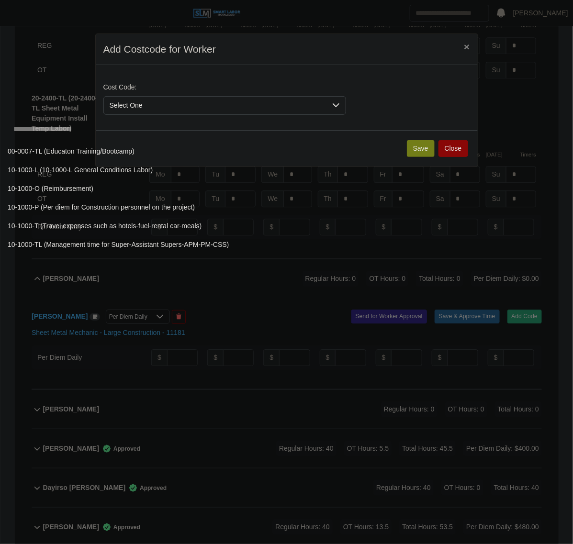
click at [139, 128] on input "text" at bounding box center [322, 129] width 629 height 19
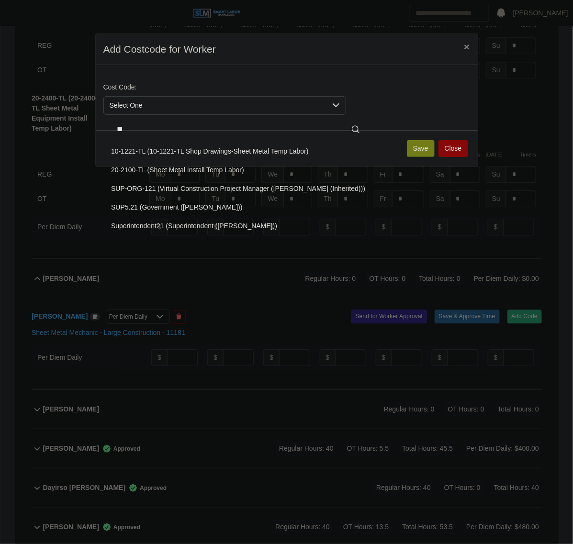
type input "**"
drag, startPoint x: 153, startPoint y: 169, endPoint x: 261, endPoint y: 165, distance: 108.2
click at [154, 169] on span "20-2100-TL (Sheet Metal Install Temp Labor)" at bounding box center [177, 170] width 133 height 10
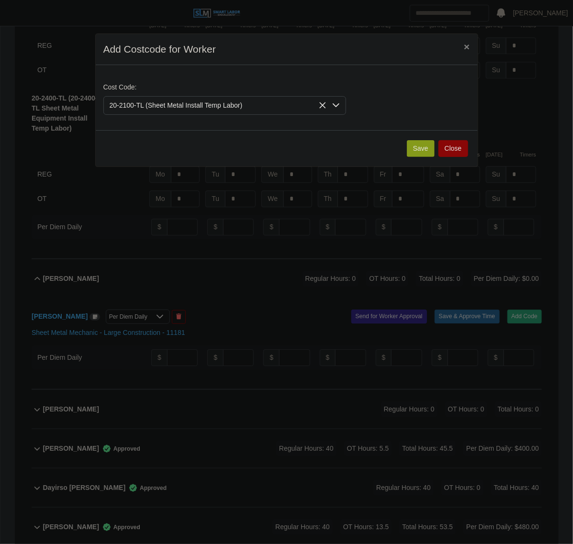
click at [412, 149] on button "Save" at bounding box center [421, 148] width 28 height 17
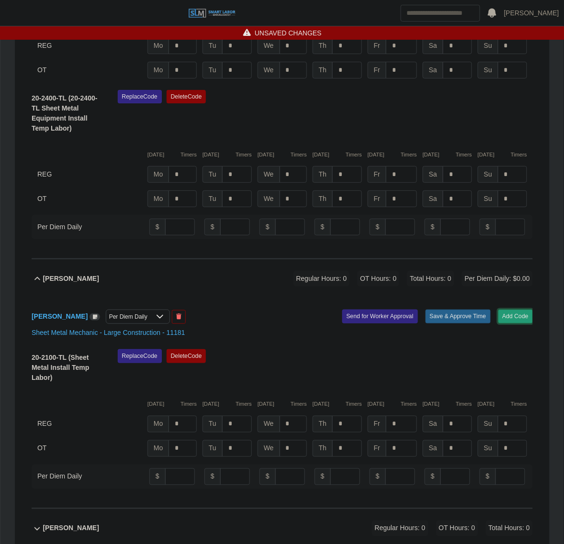
click at [503, 310] on button "Add Code" at bounding box center [515, 316] width 35 height 13
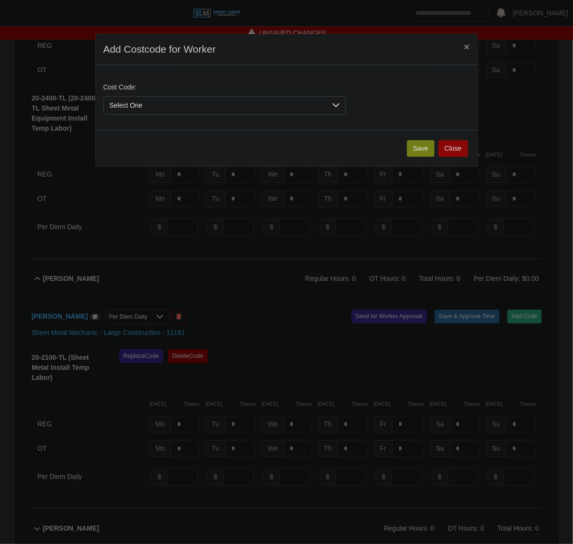
click at [164, 101] on span "Select One" at bounding box center [215, 106] width 223 height 18
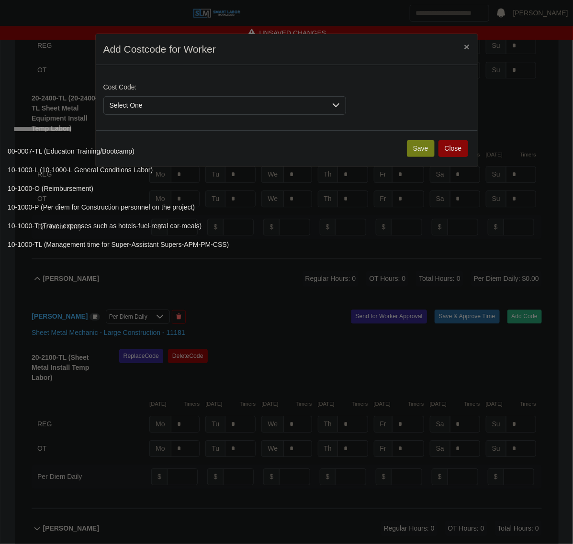
click at [133, 137] on input "text" at bounding box center [322, 129] width 629 height 19
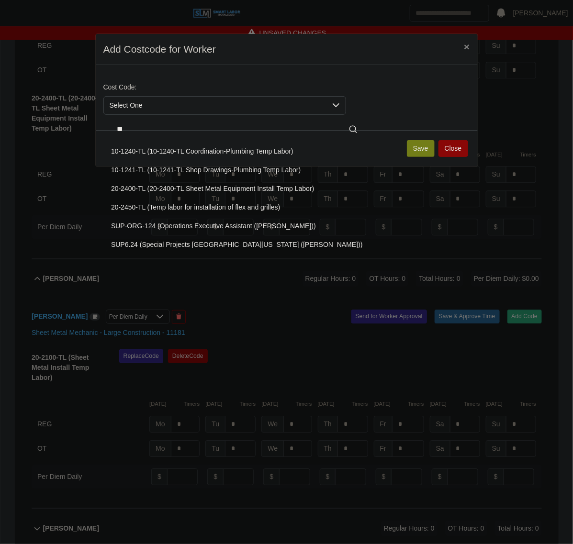
type input "**"
click at [159, 205] on span "20-2450-TL (Temp labor for installation of flex and grilles)" at bounding box center [195, 207] width 169 height 10
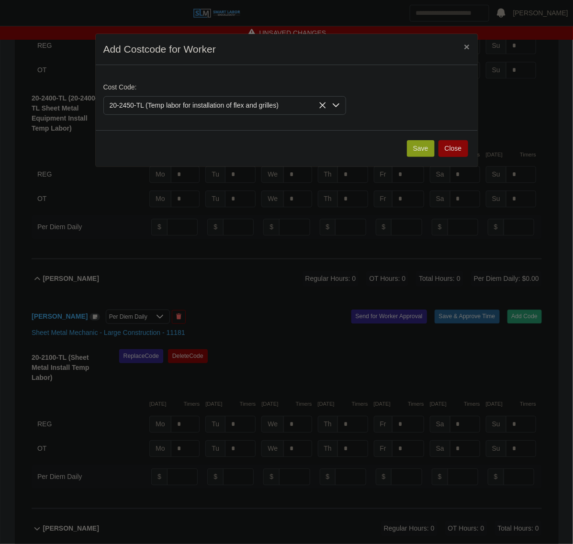
click at [422, 152] on button "Save" at bounding box center [421, 148] width 28 height 17
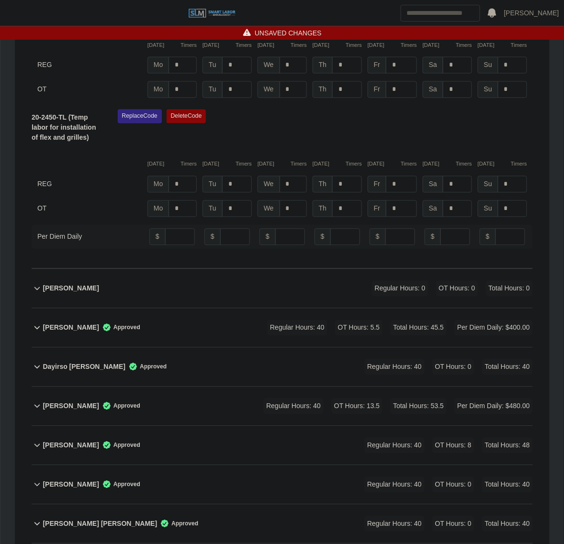
scroll to position [897, 0]
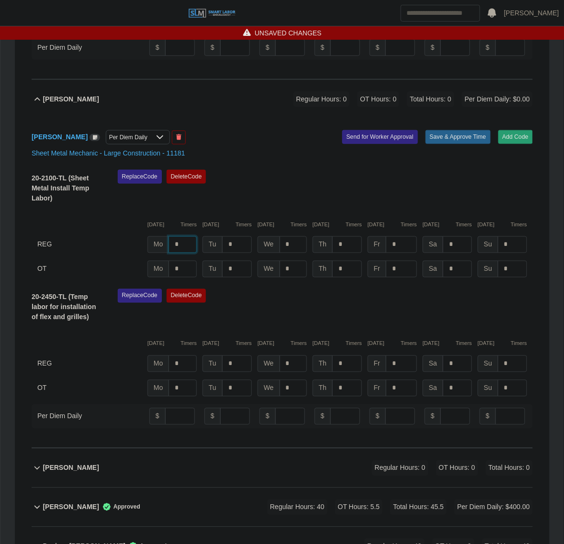
click at [191, 236] on input "*" at bounding box center [182, 244] width 28 height 17
type input "*"
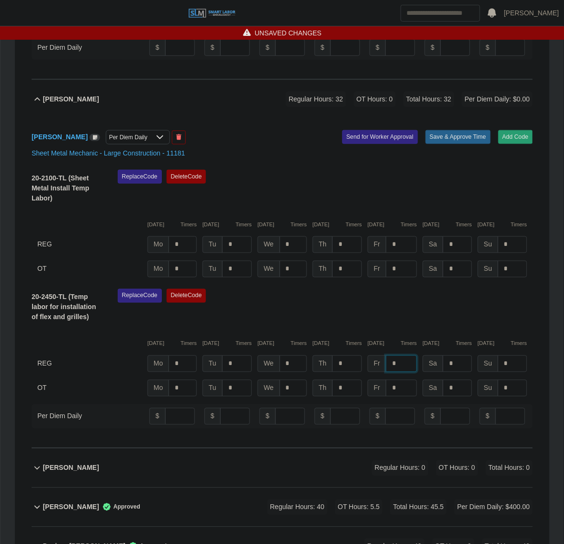
click at [401, 356] on input "*" at bounding box center [401, 364] width 31 height 17
type input "*"
click at [173, 408] on input "*" at bounding box center [180, 416] width 30 height 17
type input "***"
type input "**"
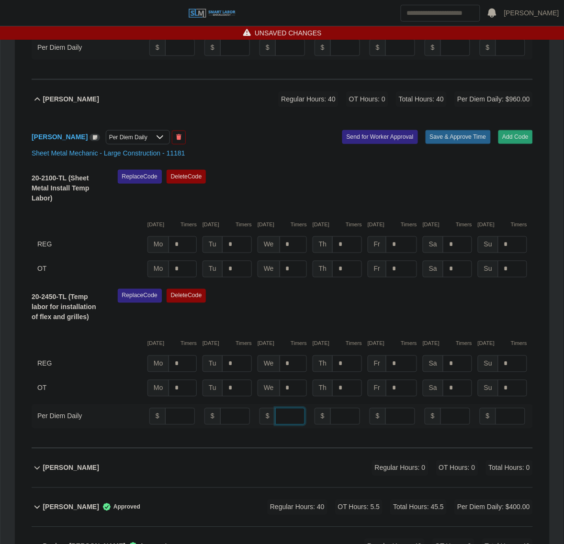
type input "**"
click at [458, 130] on button "Save & Approve Time" at bounding box center [457, 136] width 65 height 13
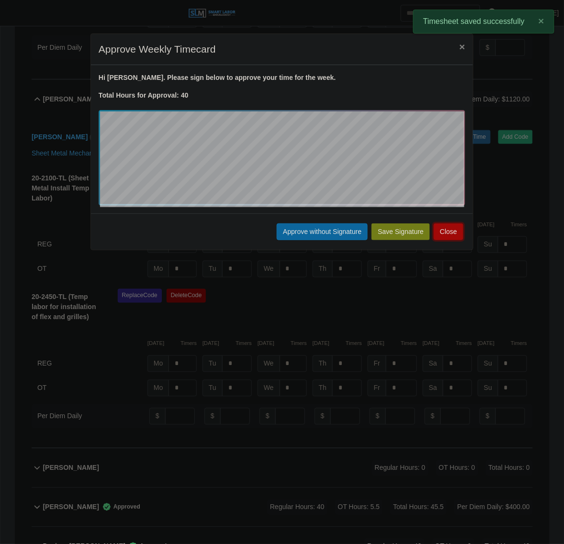
click at [457, 234] on button "Close" at bounding box center [449, 232] width 30 height 17
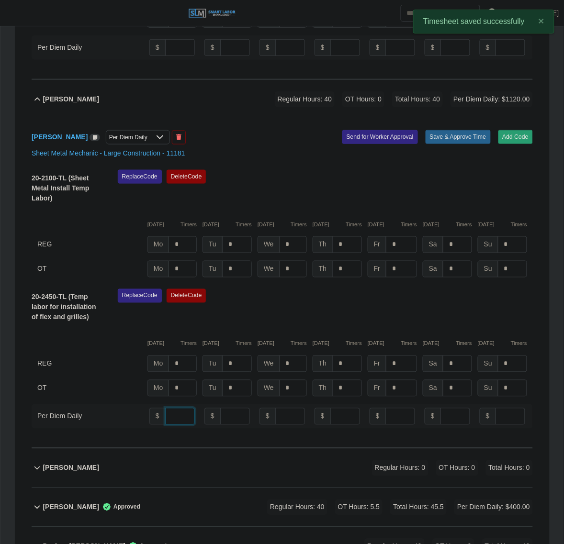
click at [176, 408] on input "***" at bounding box center [180, 416] width 30 height 17
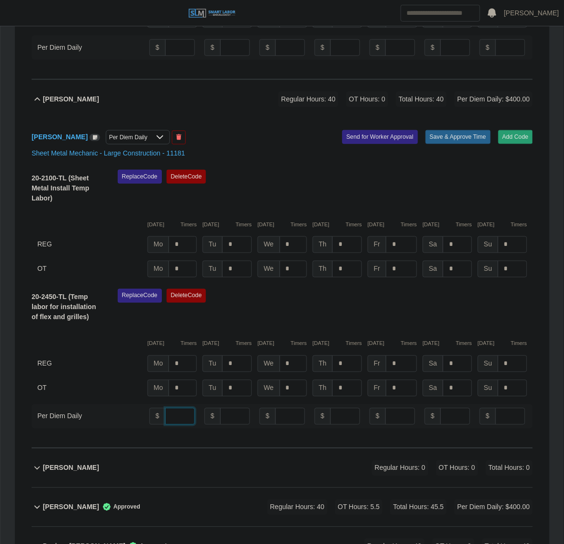
type input "**"
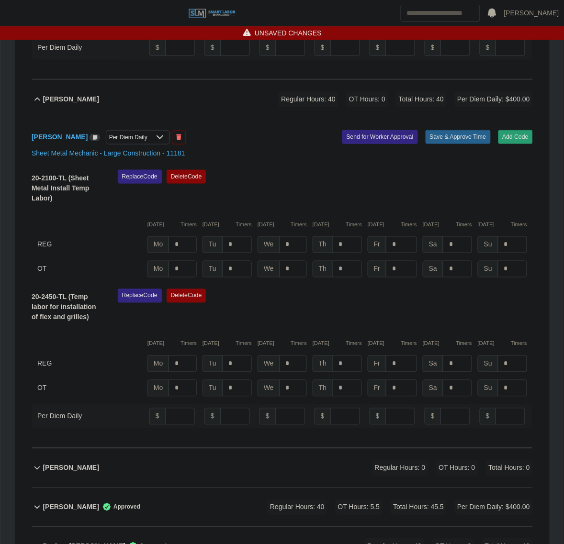
click at [462, 173] on div "Replace Code Delete Code" at bounding box center [325, 189] width 429 height 39
click at [470, 130] on button "Save & Approve Time" at bounding box center [457, 136] width 65 height 13
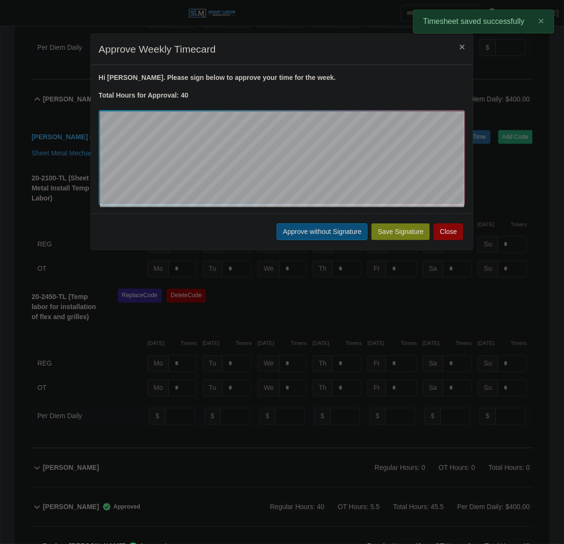
click at [308, 237] on button "Approve without Signature" at bounding box center [322, 232] width 91 height 17
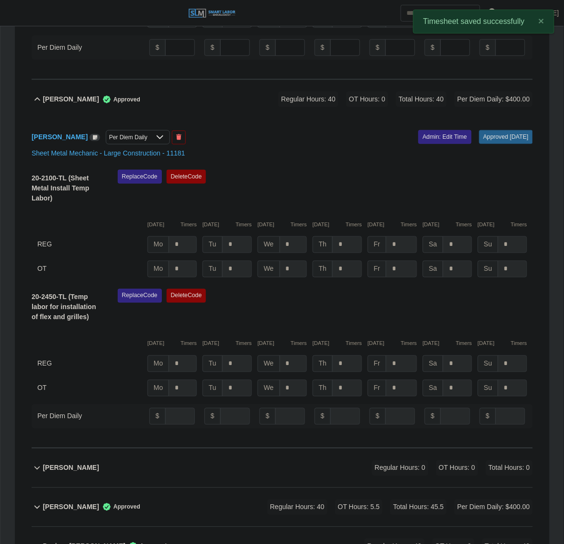
click at [175, 89] on div "Carlos Raxcaco Approved Regular Hours: 40 OT Hours: 0 Total Hours: 40 Per Diem …" at bounding box center [288, 99] width 490 height 39
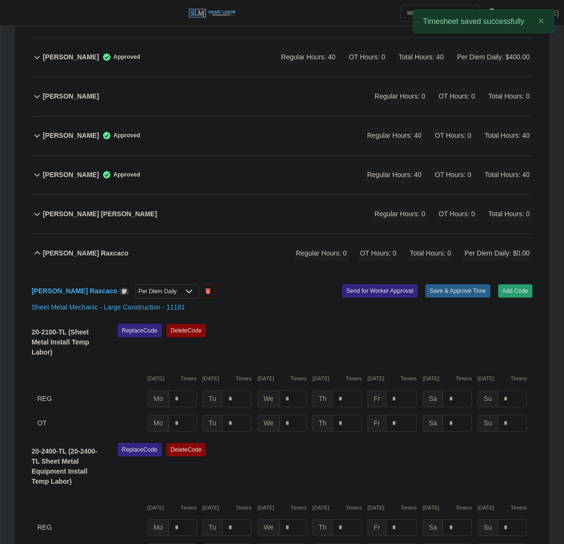
scroll to position [359, 0]
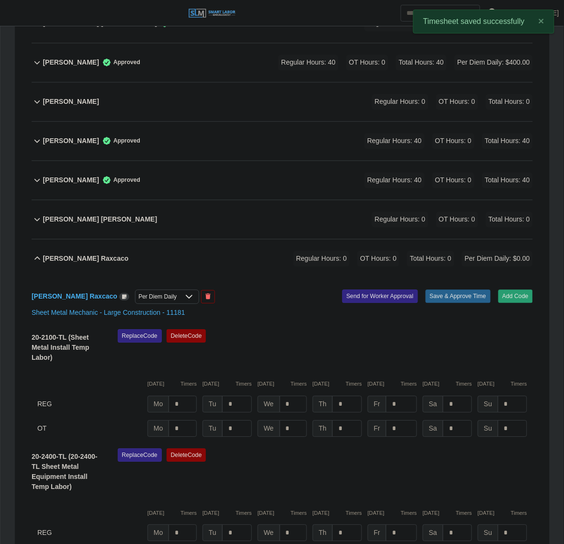
click at [238, 249] on div "Carlos Alvarado Raxcaco Regular Hours: 0 OT Hours: 0 Total Hours: 0 Per Diem Da…" at bounding box center [288, 259] width 490 height 39
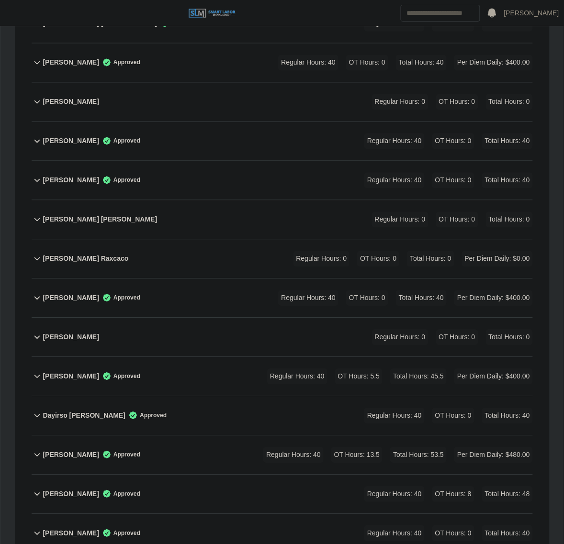
click at [154, 279] on div "Carlos Raxcaco Approved Regular Hours: 40 OT Hours: 0 Total Hours: 40 Per Diem …" at bounding box center [288, 298] width 490 height 39
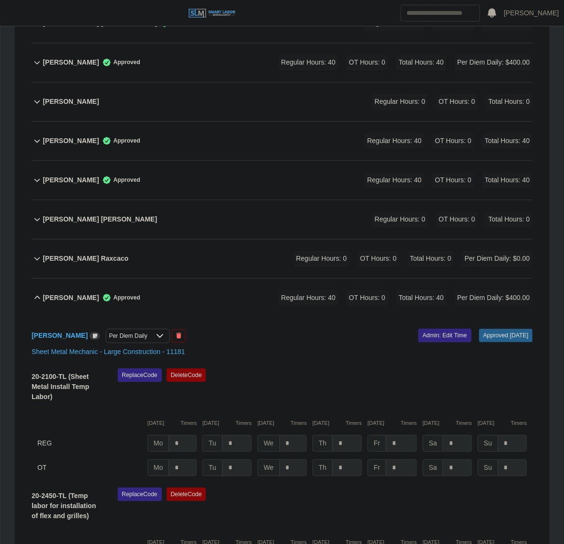
click at [181, 279] on div "Carlos Raxcaco Approved Regular Hours: 40 OT Hours: 0 Total Hours: 40 Per Diem …" at bounding box center [288, 298] width 490 height 39
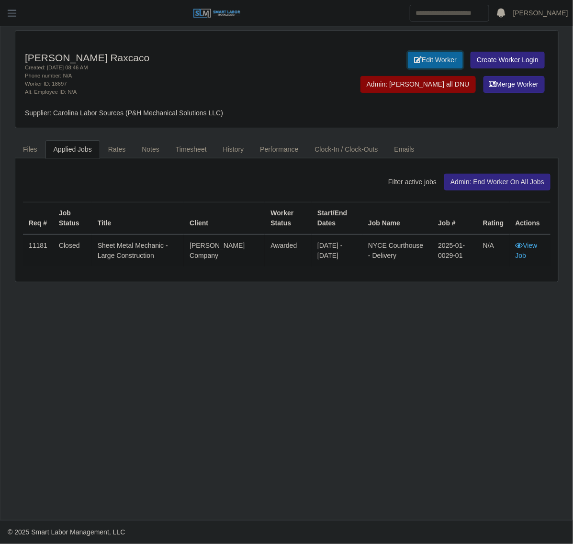
click at [419, 56] on link "Edit Worker" at bounding box center [435, 60] width 55 height 17
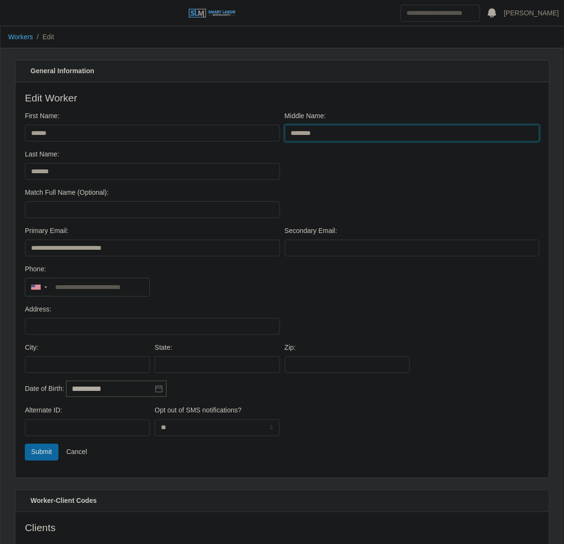
click at [342, 131] on input "********" at bounding box center [412, 133] width 255 height 17
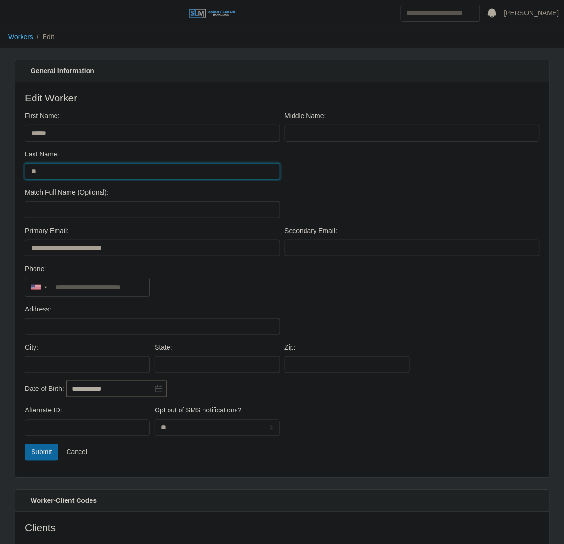
type input "*"
type input "**********"
click at [424, 174] on div "**********" at bounding box center [281, 168] width 519 height 38
click at [44, 460] on button "Submit" at bounding box center [42, 452] width 34 height 17
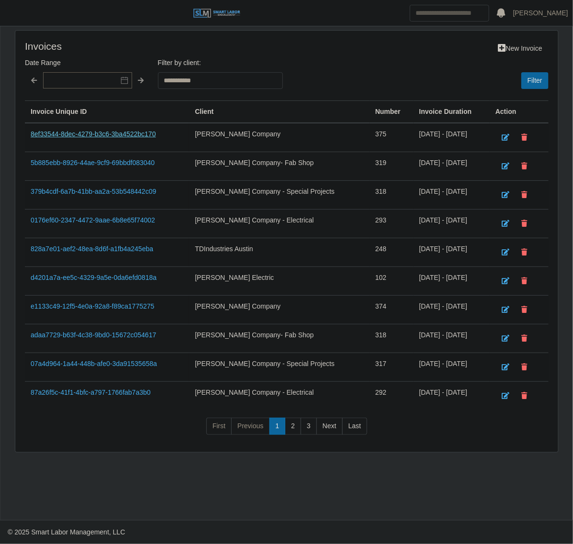
click at [78, 134] on link "8ef33544-8dec-4279-b3c6-3ba4522bc170" at bounding box center [93, 134] width 125 height 8
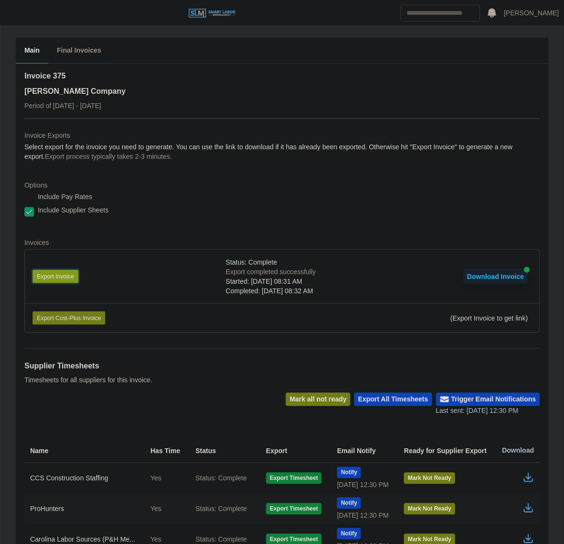
click at [65, 272] on button "Export Invoice" at bounding box center [56, 276] width 46 height 13
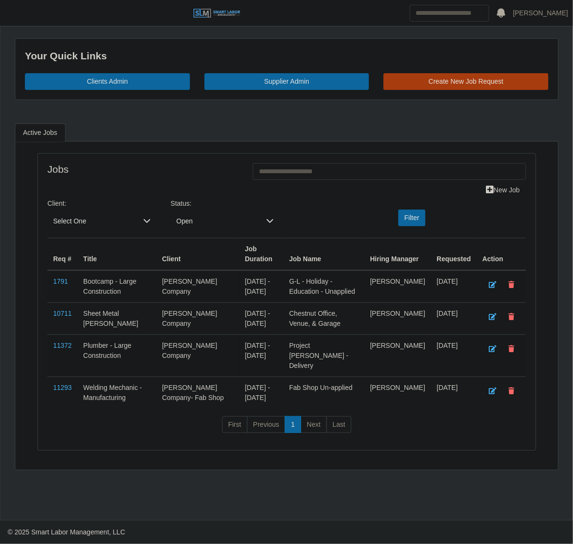
click at [12, 28] on main "Your Quick Links Clients Admin Supplier Admin Create New Job Request Active Job…" at bounding box center [286, 273] width 572 height 494
click at [12, 18] on span "button" at bounding box center [12, 13] width 12 height 11
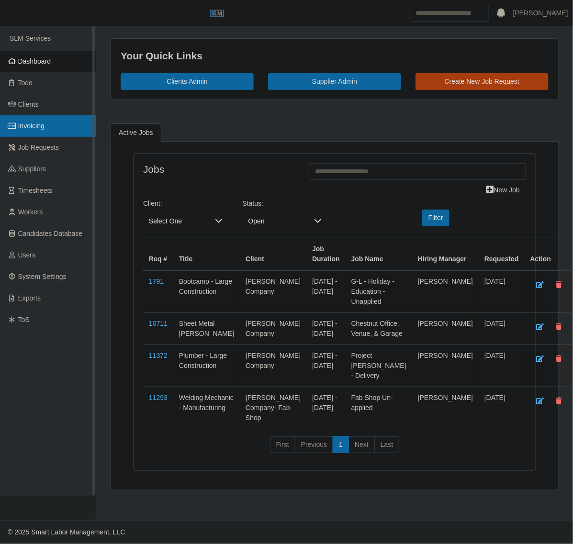
click at [27, 127] on span "Invoicing" at bounding box center [31, 126] width 26 height 8
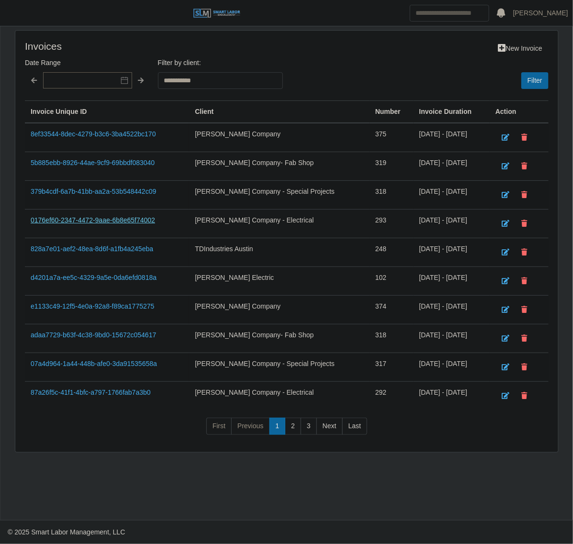
click at [85, 221] on link "0176ef60-2347-4472-9aae-6b8e65f74002" at bounding box center [93, 220] width 124 height 8
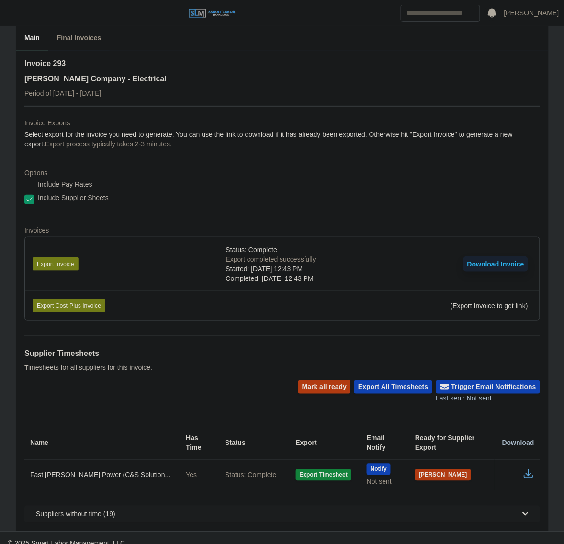
scroll to position [16, 0]
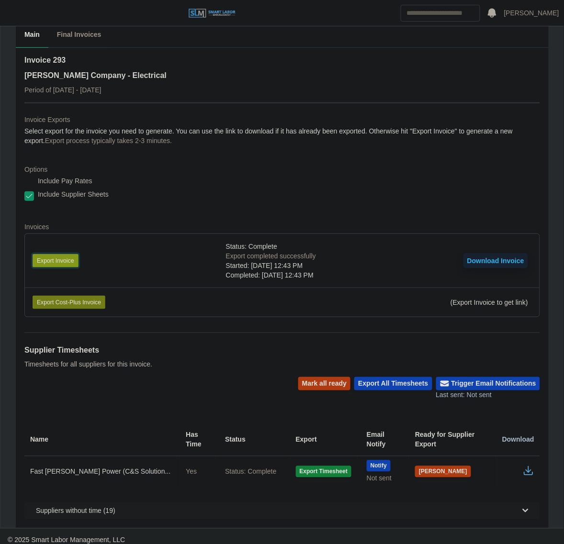
click at [56, 262] on button "Export Invoice" at bounding box center [56, 260] width 46 height 13
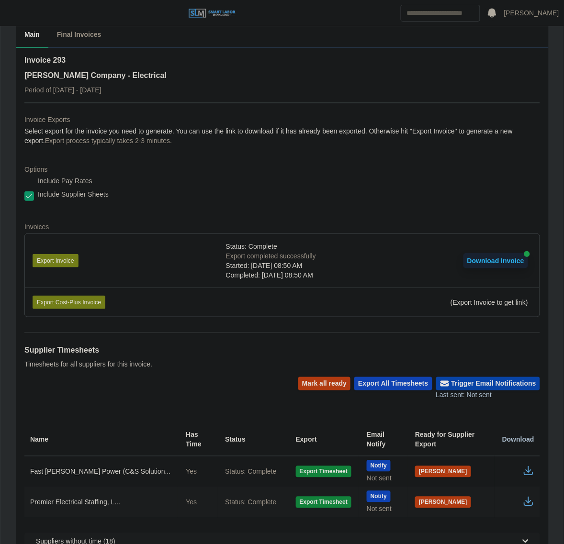
click at [482, 382] on button "Trigger Email Notifications" at bounding box center [488, 383] width 104 height 13
click at [343, 384] on button "Mark all ready" at bounding box center [324, 383] width 52 height 13
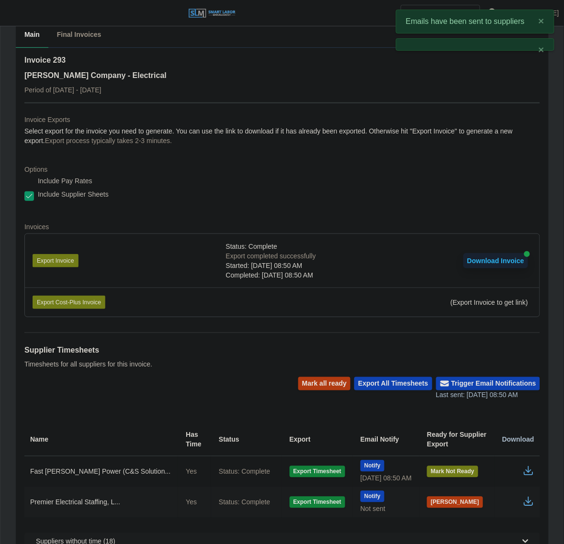
click at [232, 383] on div "Mark all ready Export All Timesheets Trigger Email Notifications Last sent: 10/…" at bounding box center [281, 388] width 515 height 23
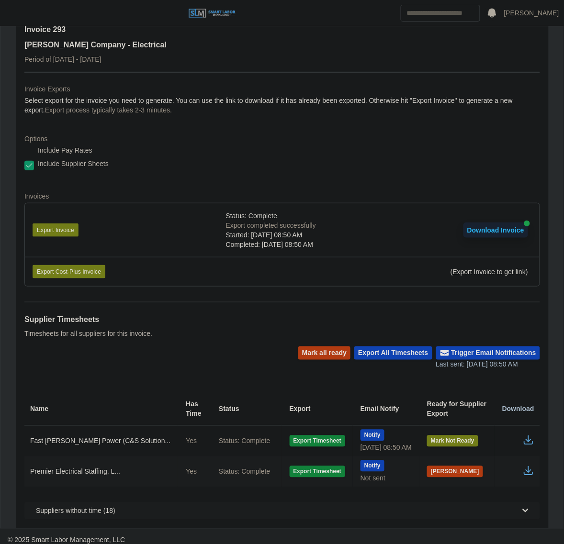
scroll to position [0, 0]
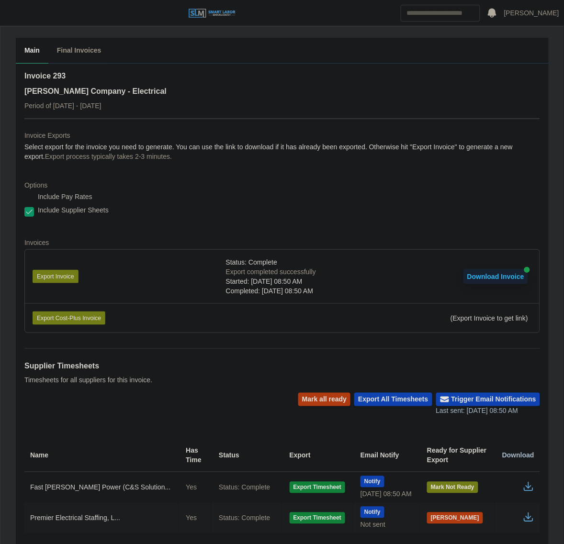
click at [195, 391] on div "Supplier Timesheets Timesheets for all suppliers for this invoice." at bounding box center [281, 370] width 515 height 45
click at [440, 514] on button "Mark Ready" at bounding box center [455, 518] width 56 height 11
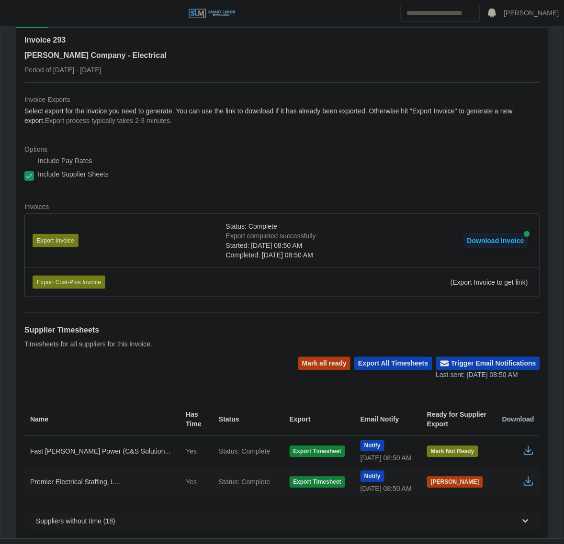
scroll to position [46, 0]
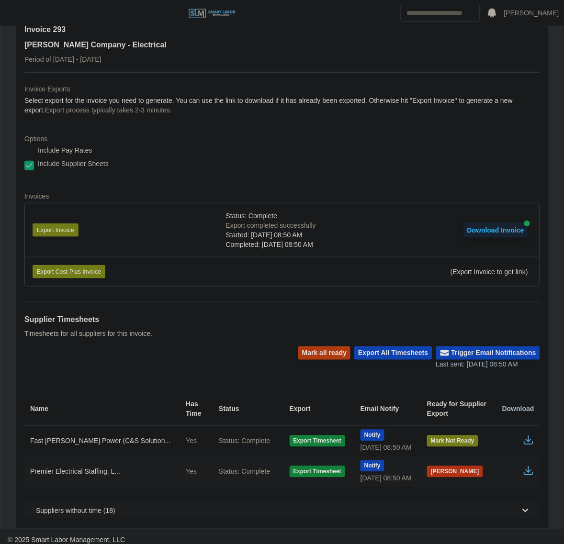
click at [434, 466] on button "[PERSON_NAME]" at bounding box center [455, 471] width 56 height 11
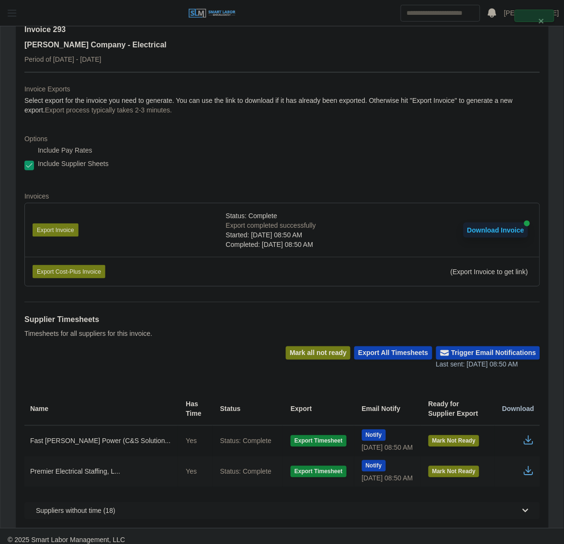
click at [13, 8] on span "button" at bounding box center [12, 13] width 12 height 11
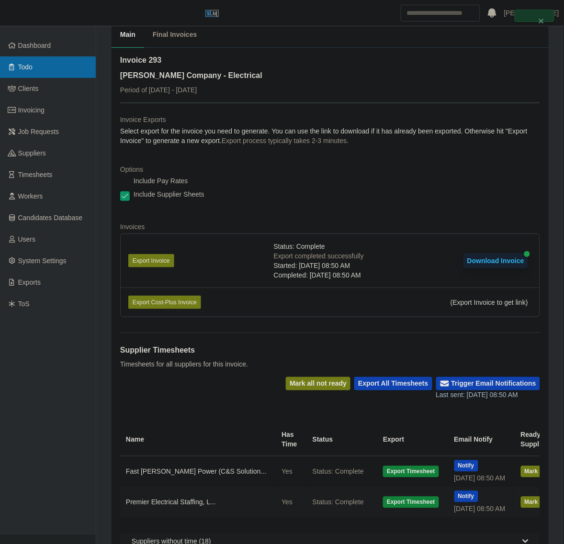
scroll to position [0, 0]
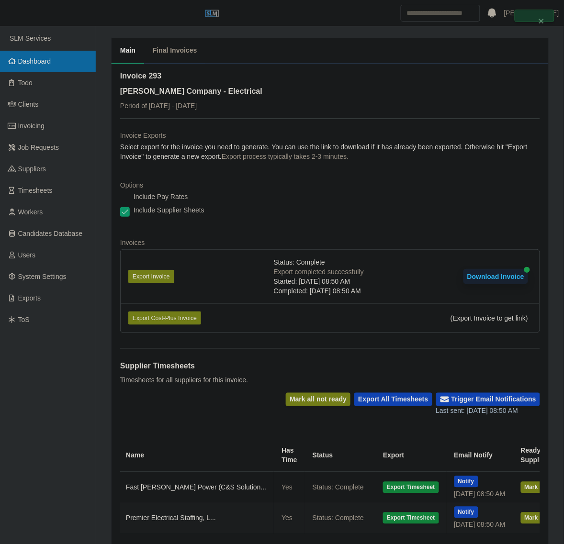
click at [44, 68] on link "Dashboard" at bounding box center [48, 62] width 96 height 22
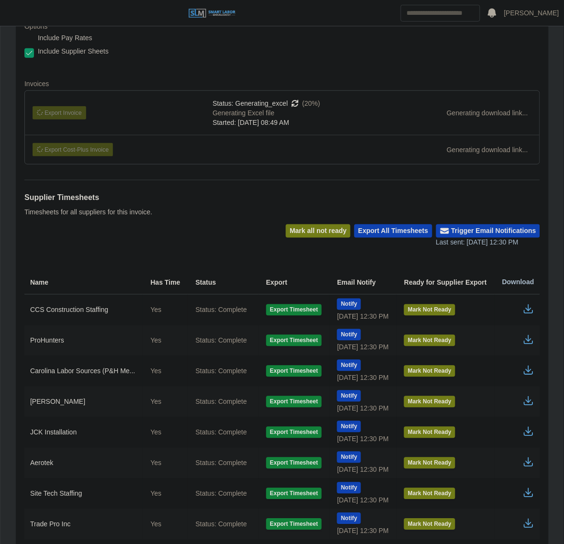
scroll to position [220, 0]
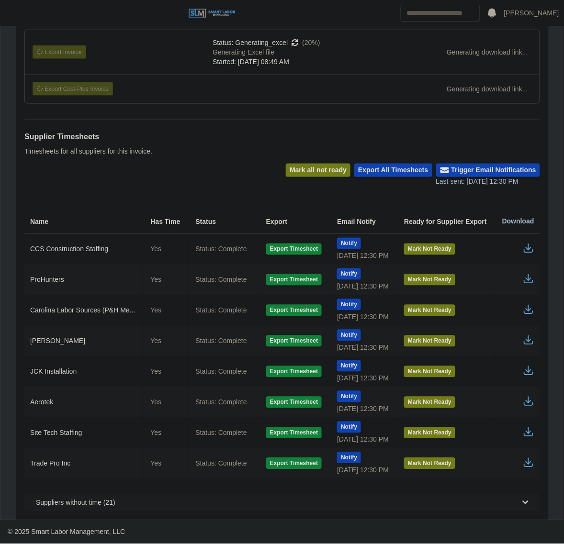
click at [527, 312] on icon "button" at bounding box center [528, 309] width 11 height 11
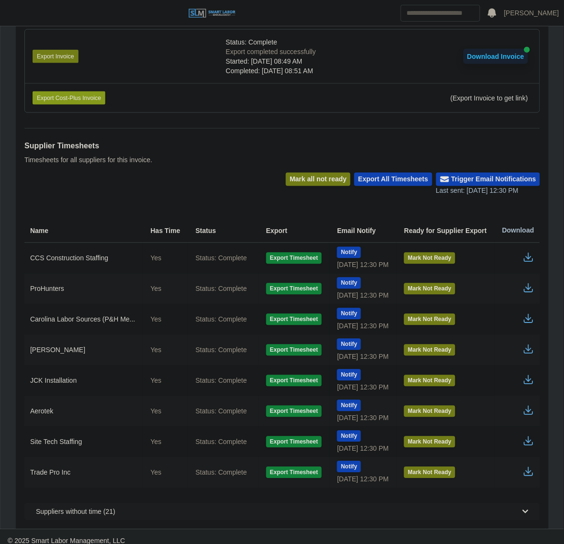
scroll to position [0, 0]
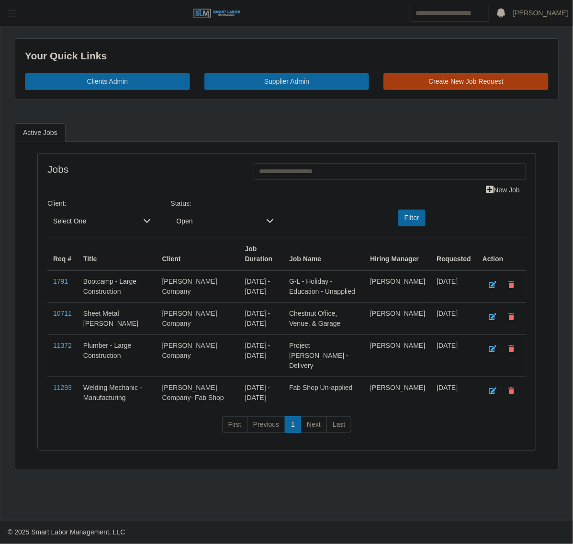
click at [18, 15] on button "button" at bounding box center [12, 13] width 24 height 16
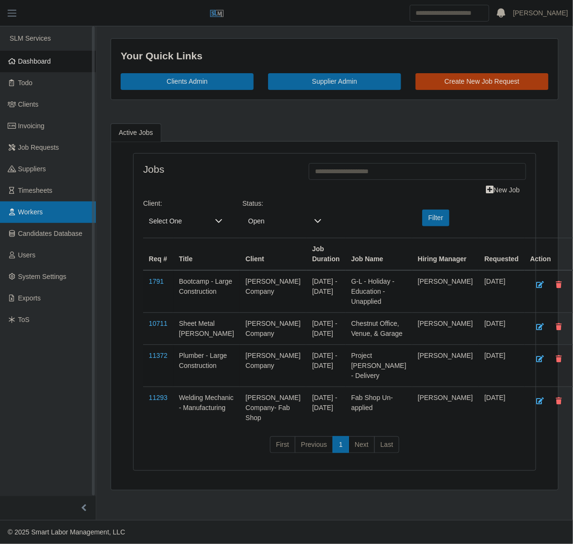
click at [37, 209] on span "Workers" at bounding box center [30, 212] width 25 height 8
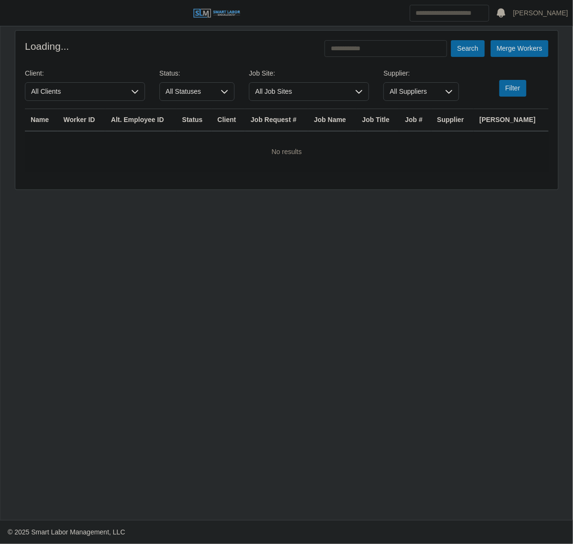
click at [376, 61] on form "Loading... Search Merge Workers Client: All Clients Status: All Statuses Job Si…" at bounding box center [287, 106] width 524 height 132
click at [376, 54] on input "text" at bounding box center [385, 48] width 123 height 17
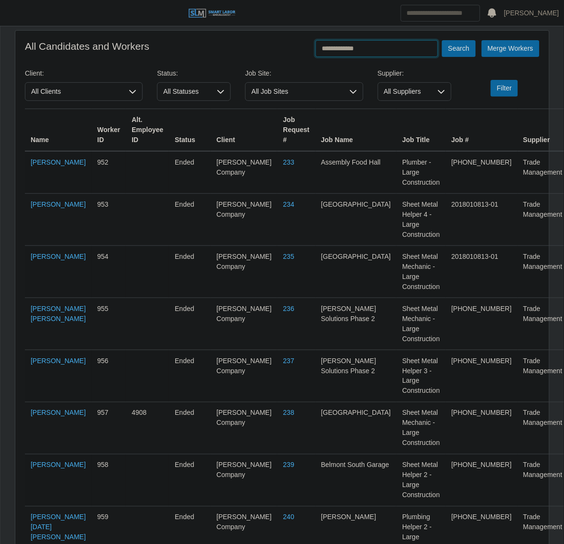
type input "**********"
click at [442, 40] on button "Search" at bounding box center [459, 48] width 34 height 17
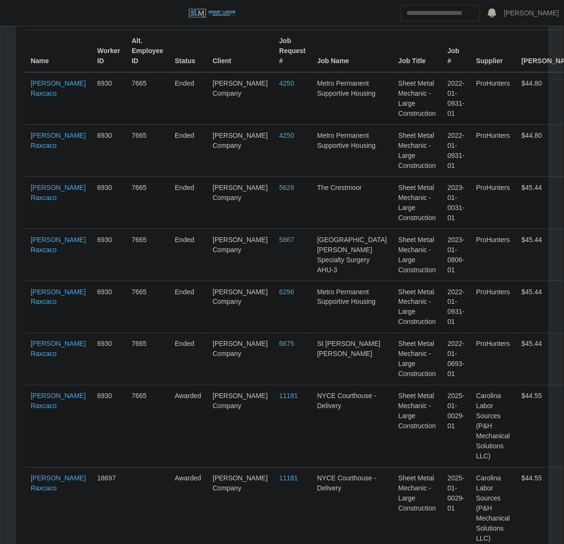
scroll to position [103, 0]
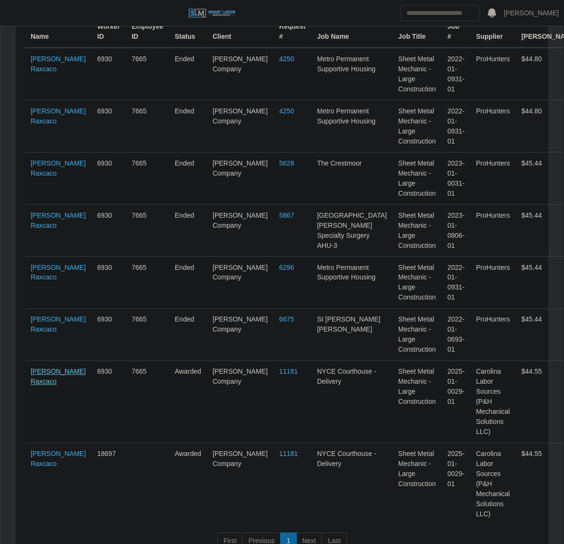
click at [37, 386] on link "Carlos Alvarado Raxcaco" at bounding box center [58, 377] width 55 height 18
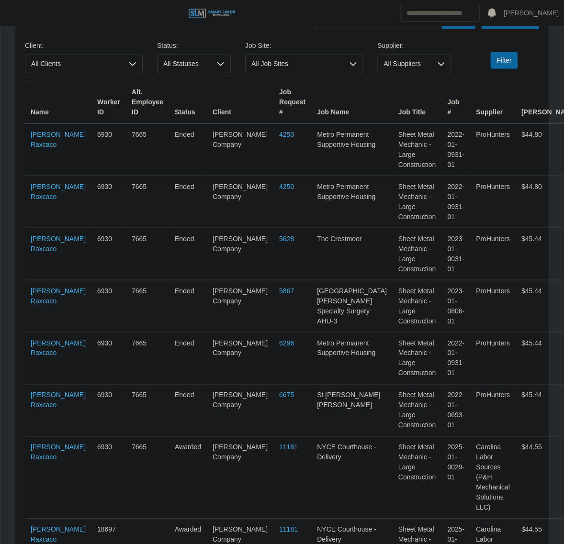
scroll to position [0, 0]
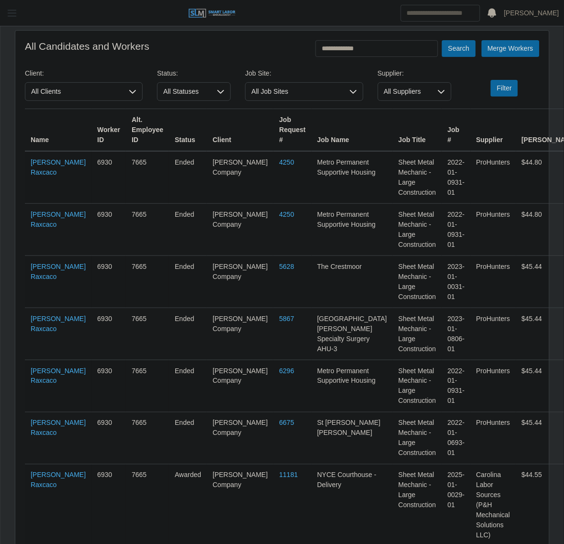
click at [18, 13] on span "button" at bounding box center [12, 13] width 12 height 11
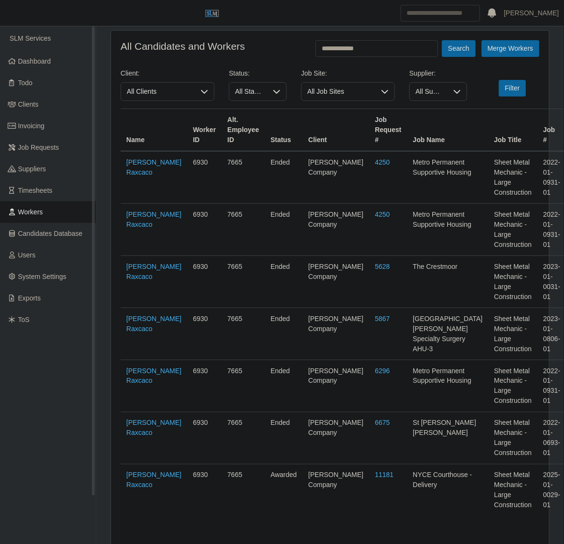
click at [36, 211] on span "Workers" at bounding box center [30, 212] width 25 height 8
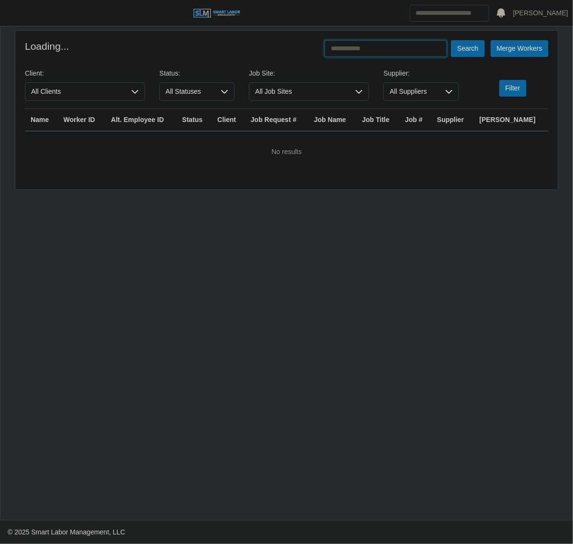
click at [358, 54] on input "text" at bounding box center [385, 48] width 123 height 17
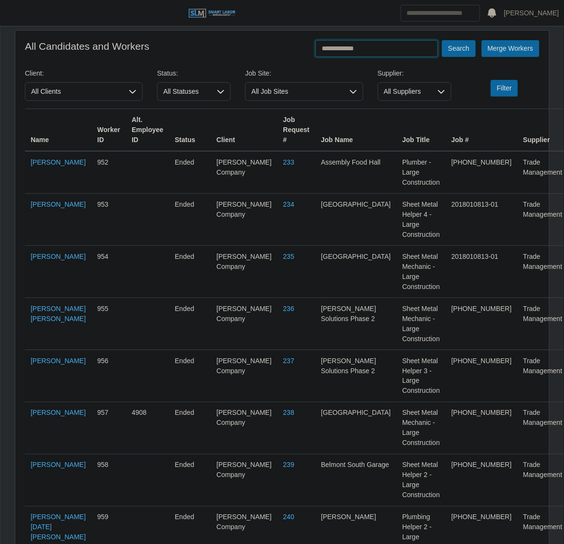
type input "**********"
click at [442, 40] on button "Search" at bounding box center [459, 48] width 34 height 17
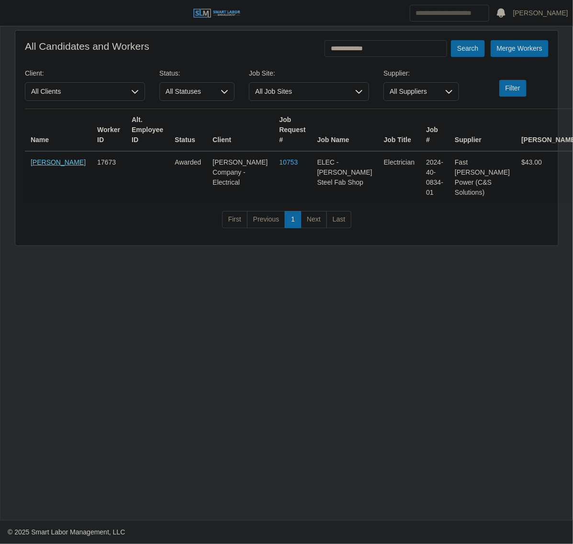
click at [33, 162] on link "[PERSON_NAME]" at bounding box center [58, 162] width 55 height 8
click at [8, 18] on span "button" at bounding box center [12, 13] width 12 height 11
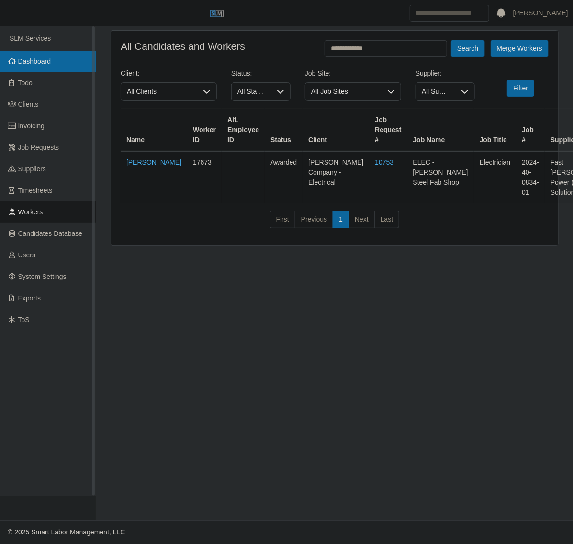
click at [17, 60] on link "Dashboard" at bounding box center [48, 62] width 96 height 22
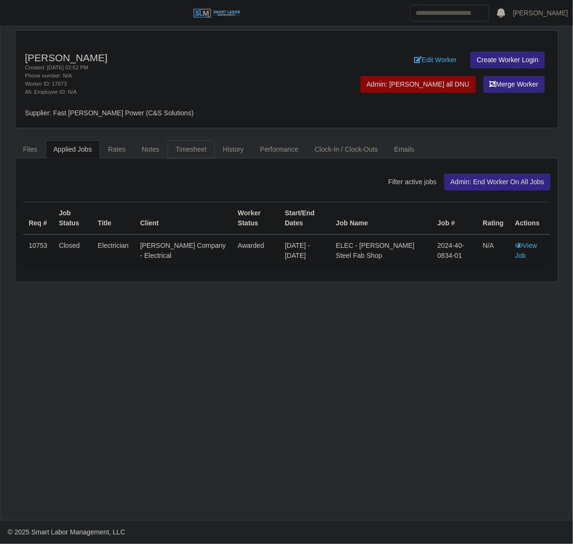
click at [187, 156] on link "Timesheet" at bounding box center [191, 149] width 47 height 19
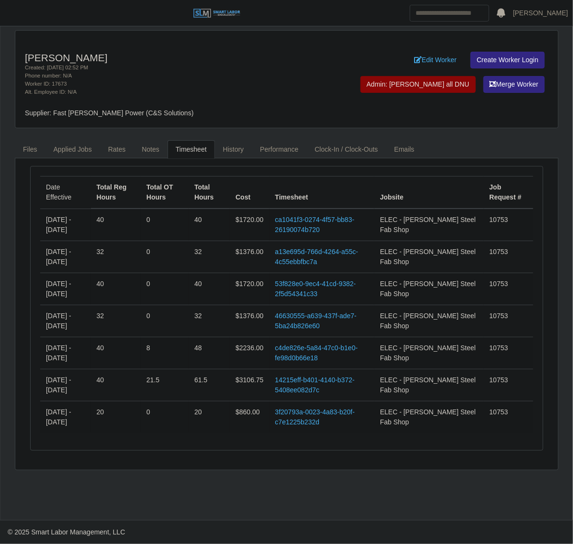
click at [232, 91] on div "Alt. Employee ID: N/A" at bounding box center [175, 92] width 300 height 8
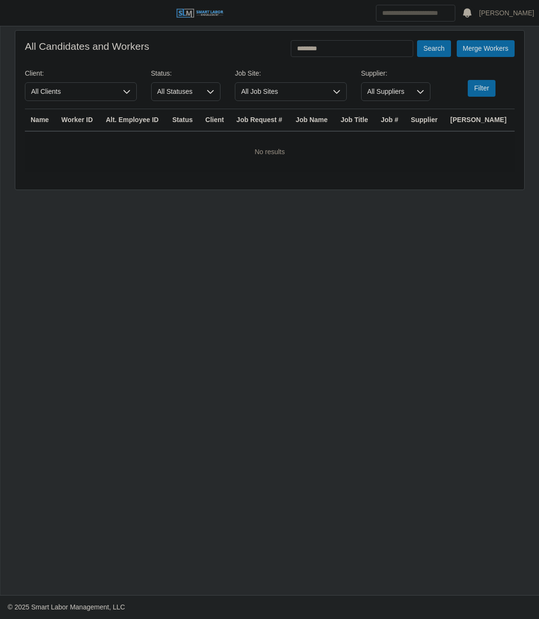
click at [206, 279] on main "All Candidates and Workers ******** Search Merge Workers Client: All Clients St…" at bounding box center [269, 310] width 539 height 569
click at [9, 19] on button "button" at bounding box center [12, 13] width 24 height 16
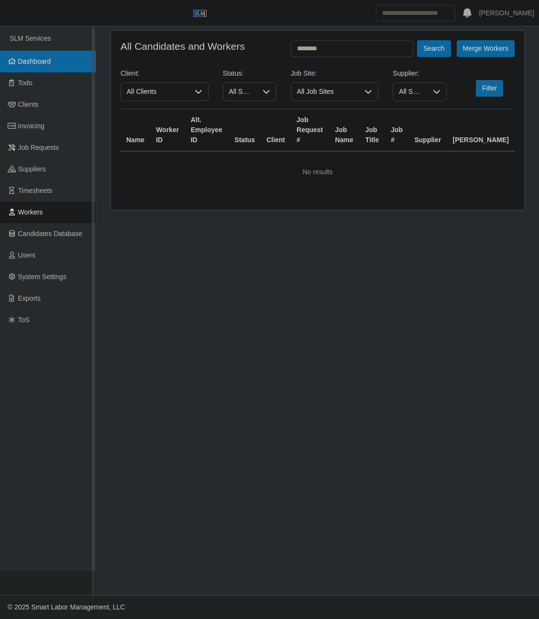
click at [50, 65] on span "Dashboard" at bounding box center [34, 61] width 33 height 8
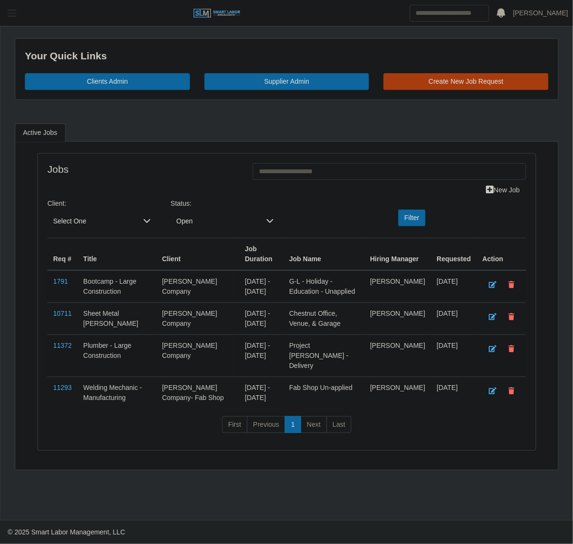
click at [10, 8] on span "button" at bounding box center [12, 13] width 12 height 11
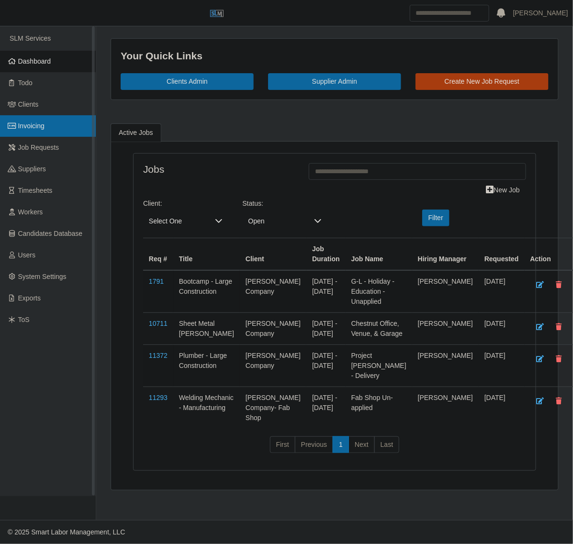
click at [29, 125] on span "Invoicing" at bounding box center [31, 126] width 26 height 8
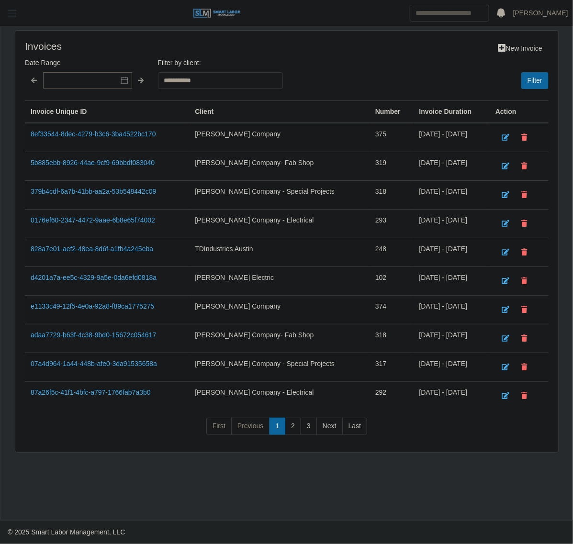
click at [8, 17] on span "button" at bounding box center [12, 13] width 12 height 11
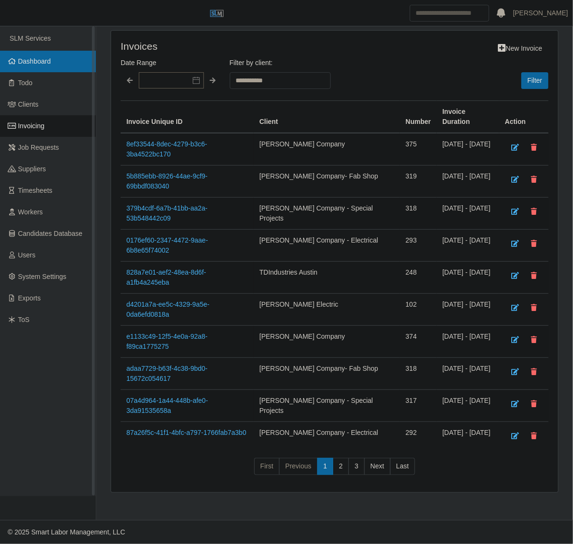
click at [51, 60] on link "Dashboard" at bounding box center [48, 62] width 96 height 22
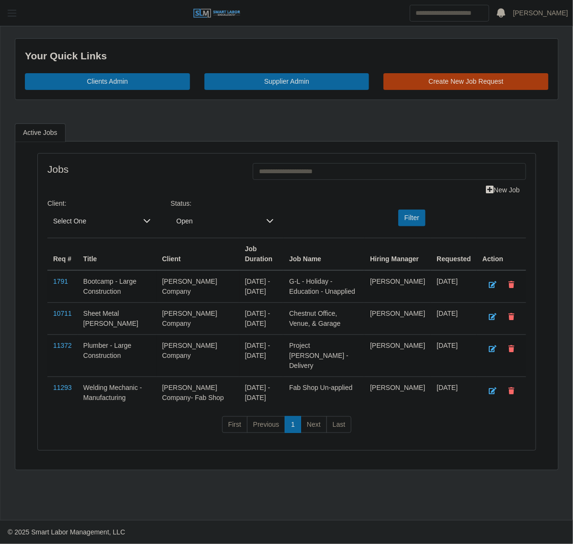
click at [10, 15] on span "button" at bounding box center [12, 13] width 12 height 11
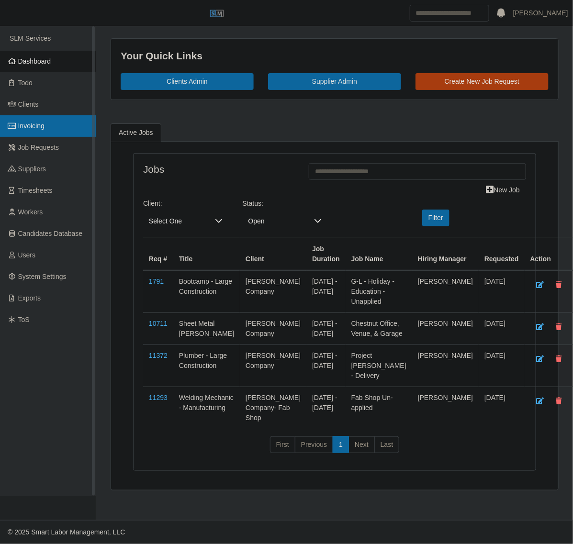
click at [29, 117] on link "Invoicing" at bounding box center [48, 126] width 96 height 22
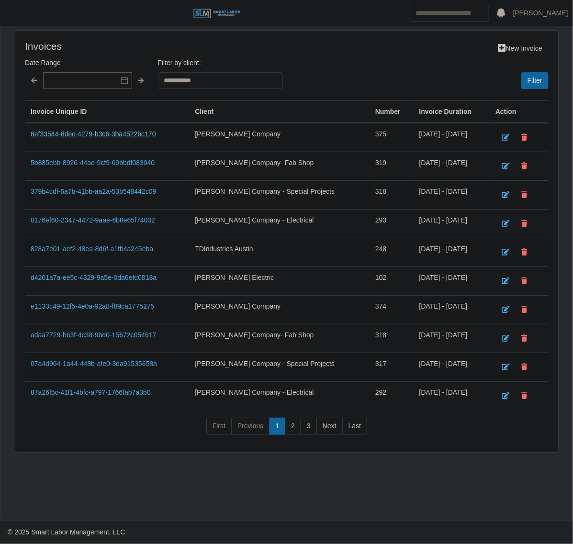
click at [99, 130] on link "8ef33544-8dec-4279-b3c6-3ba4522bc170" at bounding box center [93, 134] width 125 height 8
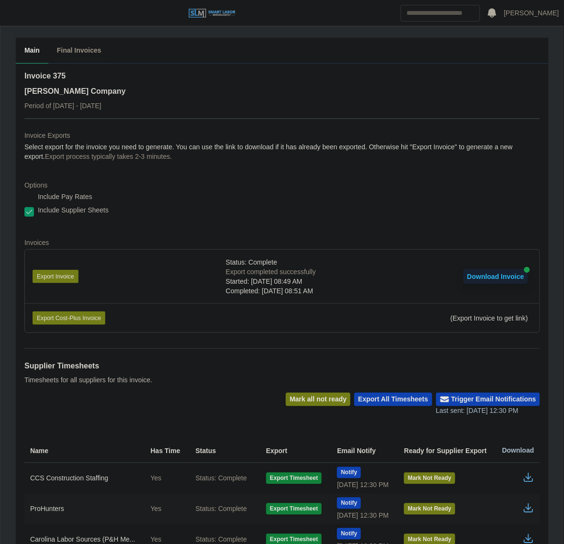
scroll to position [230, 0]
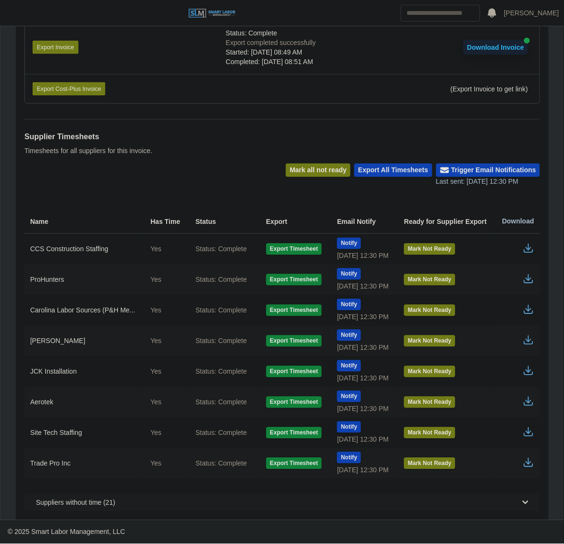
click at [525, 280] on icon "button" at bounding box center [528, 278] width 11 height 11
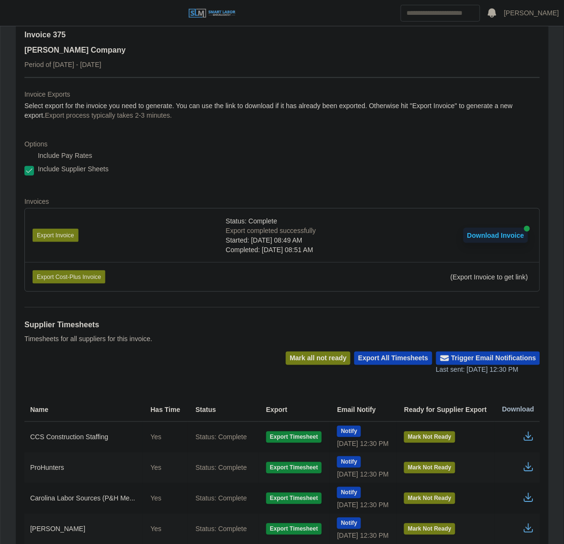
scroll to position [0, 0]
